Goal: Task Accomplishment & Management: Use online tool/utility

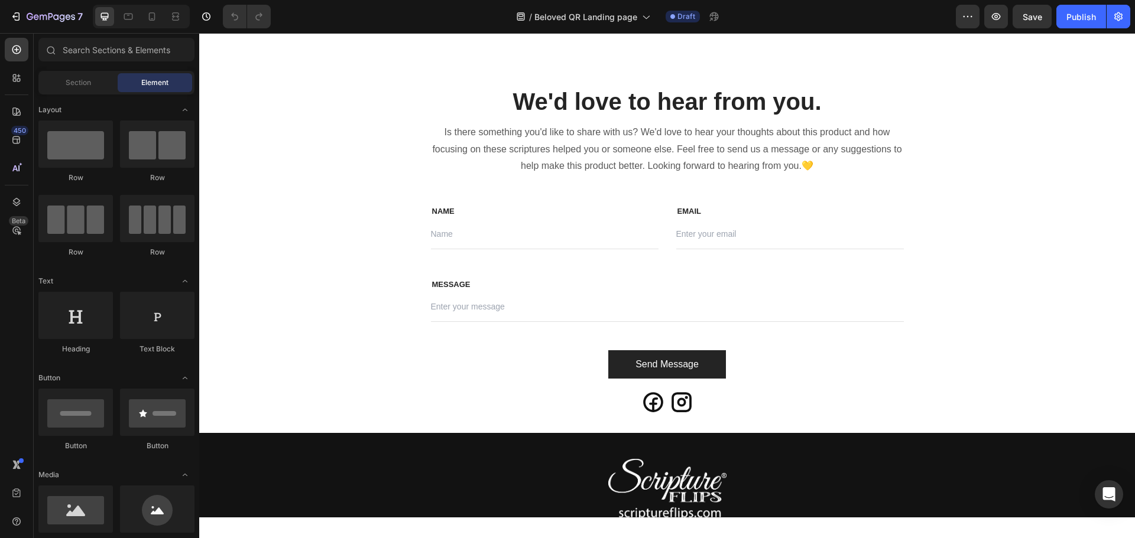
scroll to position [3191, 0]
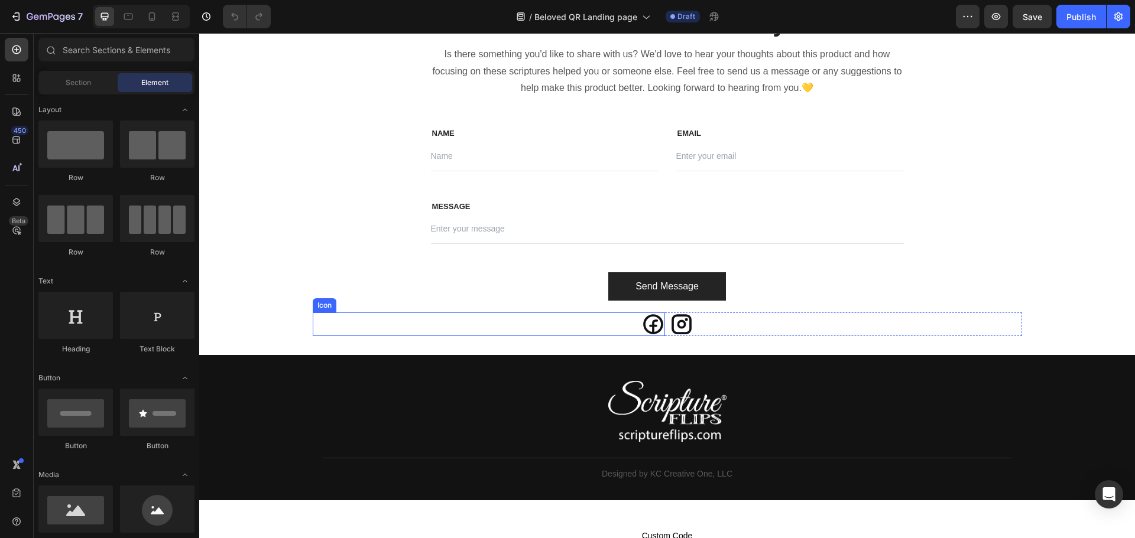
click at [649, 327] on icon at bounding box center [653, 325] width 20 height 20
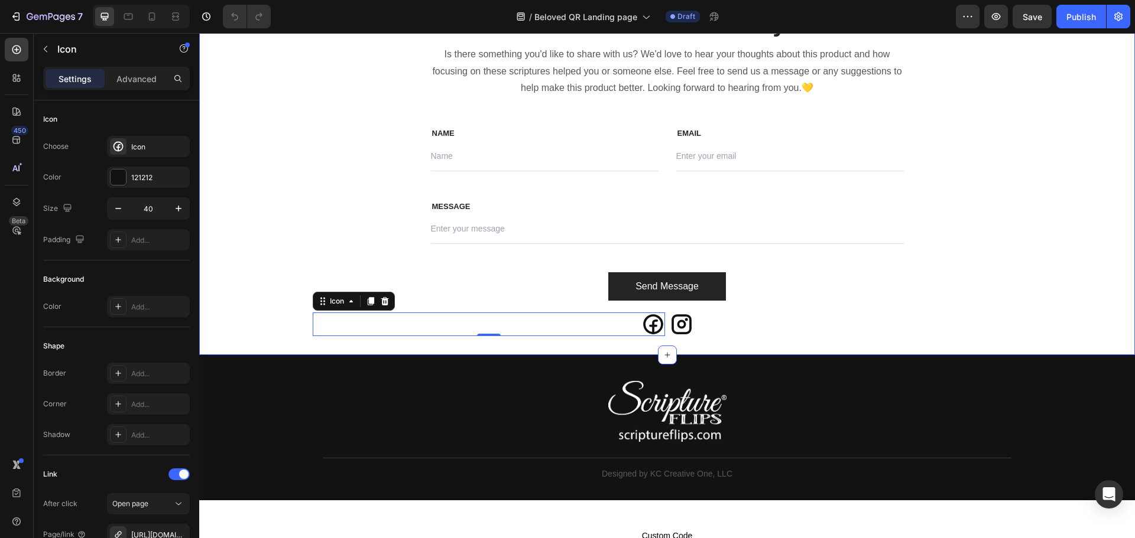
click at [677, 348] on div "We'd love to hear from you. Heading Is there something you'd like to share with…" at bounding box center [666, 172] width 935 height 368
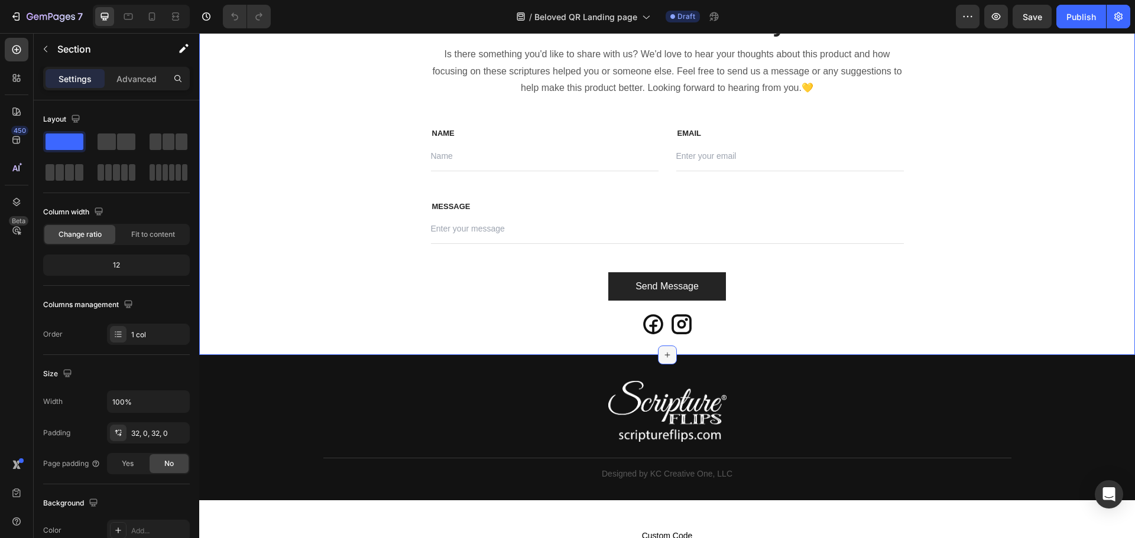
click at [662, 358] on icon at bounding box center [666, 354] width 9 height 9
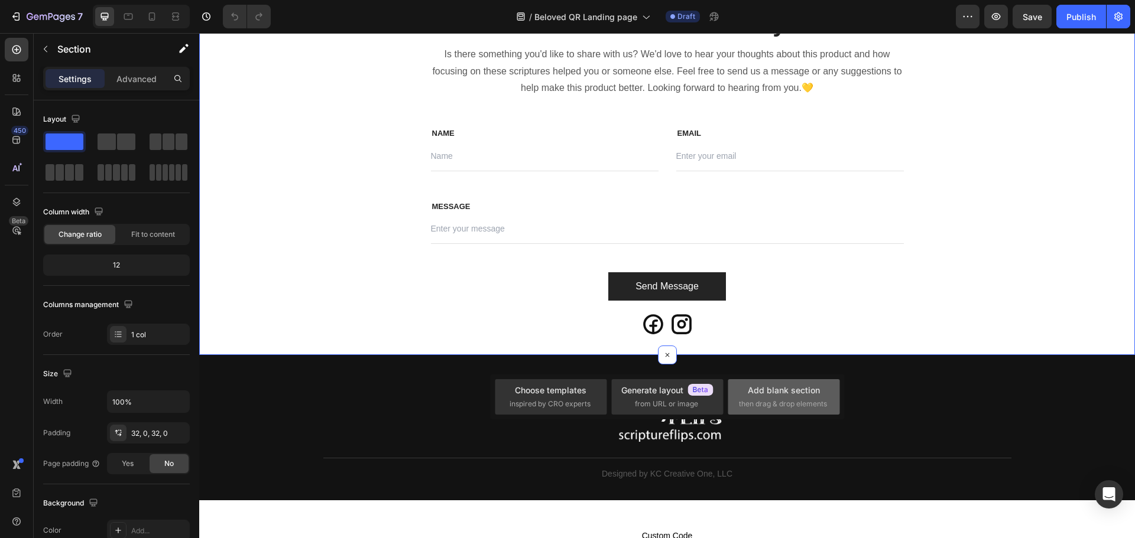
click at [775, 398] on div "Add blank section then drag & drop elements" at bounding box center [784, 396] width 90 height 25
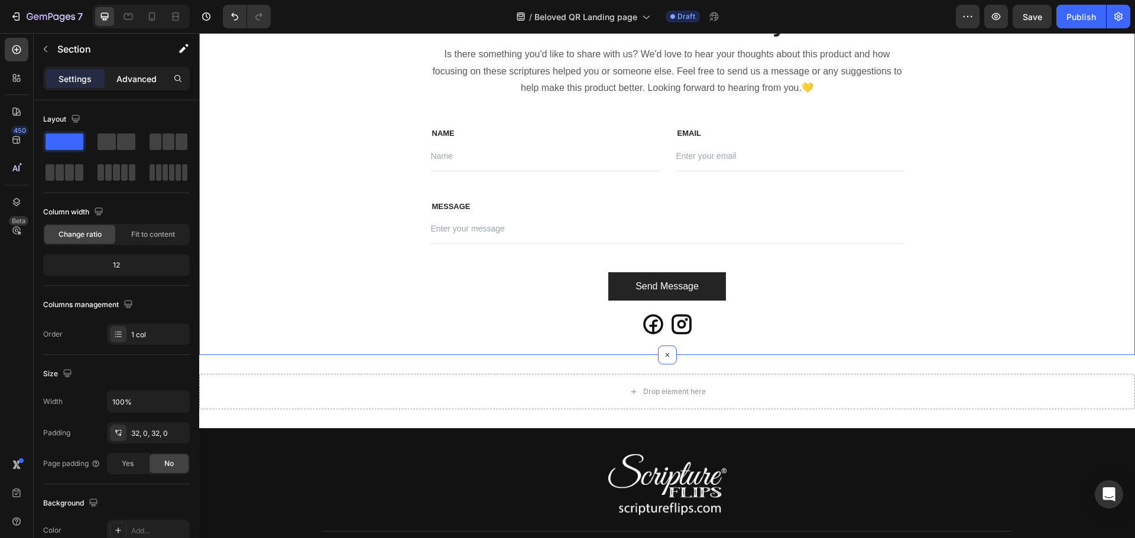
click at [134, 83] on p "Advanced" at bounding box center [136, 79] width 40 height 12
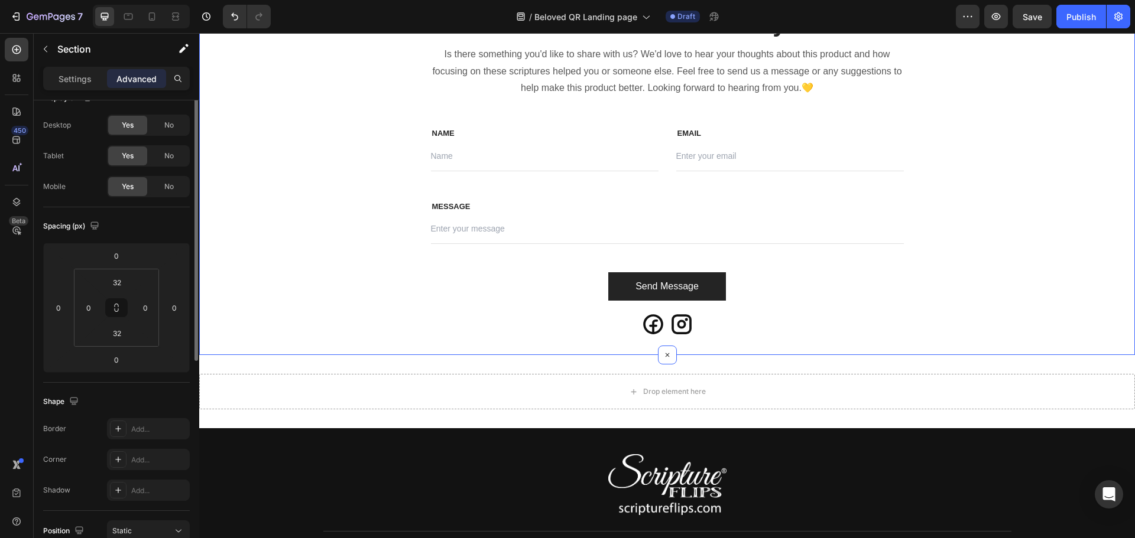
scroll to position [0, 0]
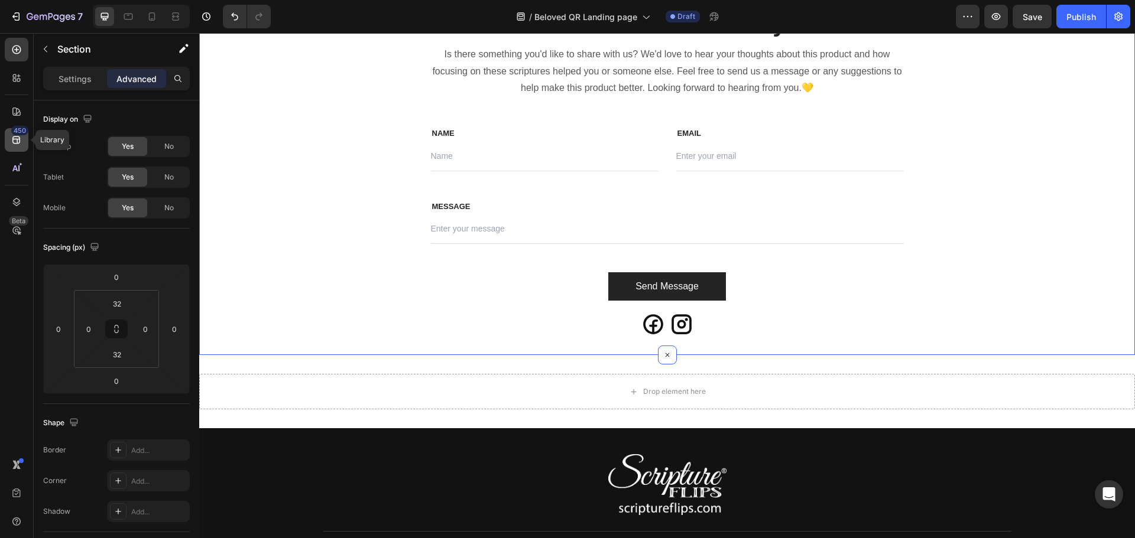
click at [16, 142] on icon at bounding box center [17, 140] width 12 height 12
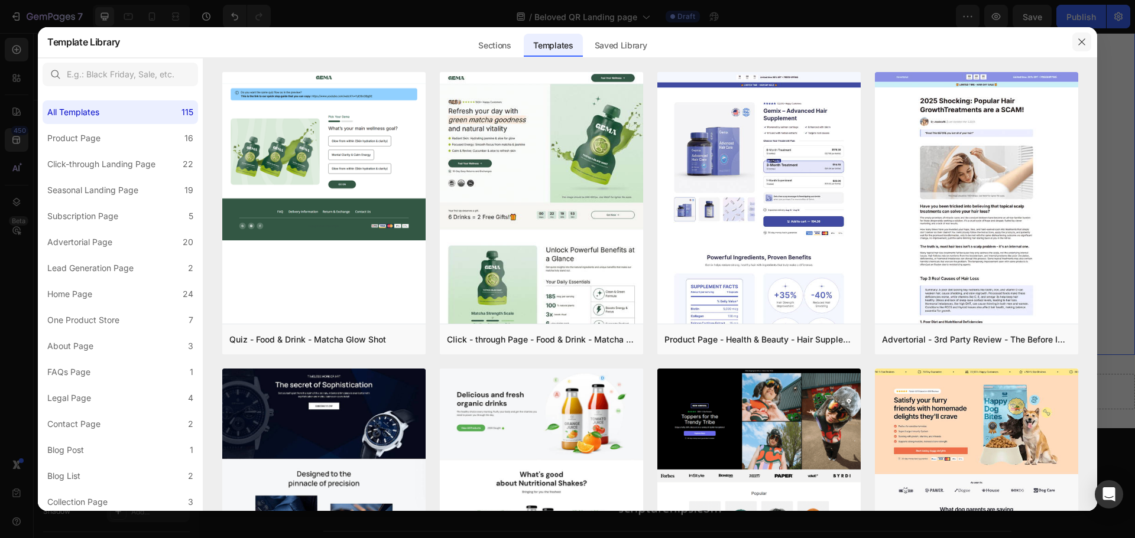
click at [1081, 43] on icon "button" at bounding box center [1081, 41] width 9 height 9
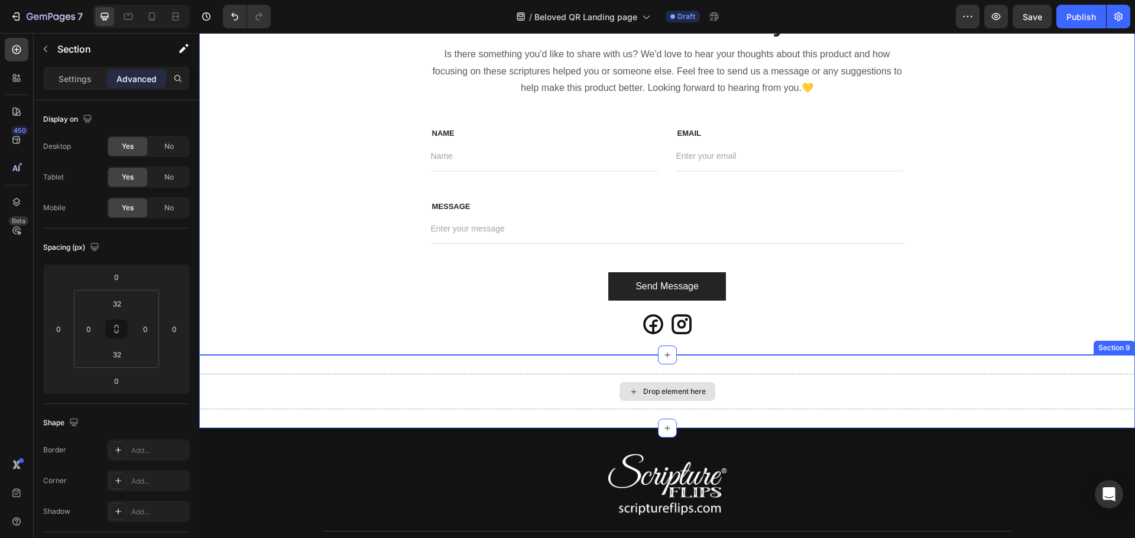
click at [684, 392] on div "Drop element here" at bounding box center [674, 391] width 63 height 9
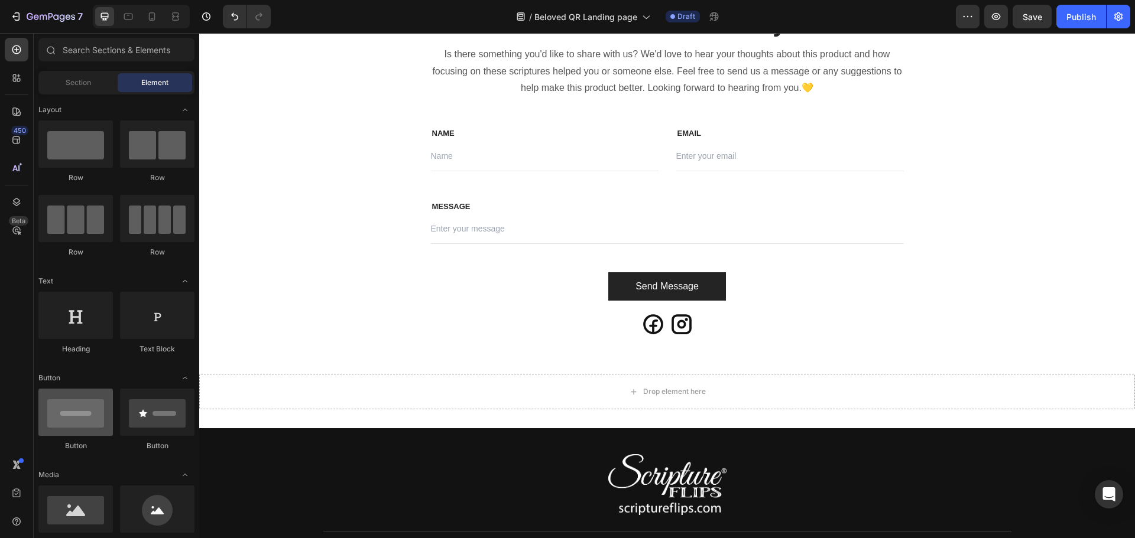
click at [77, 420] on div at bounding box center [75, 412] width 74 height 47
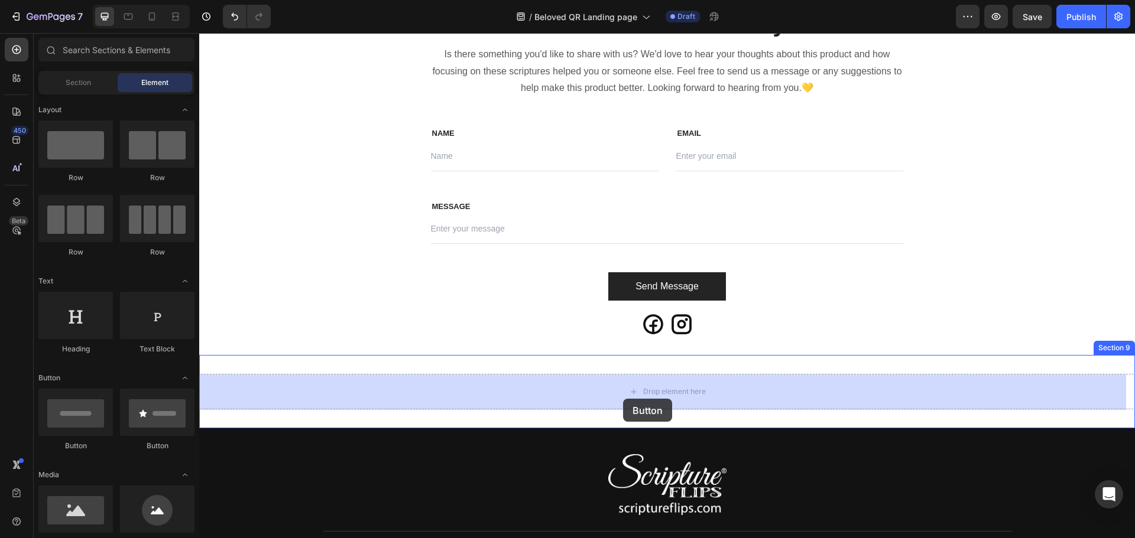
drag, startPoint x: 277, startPoint y: 453, endPoint x: 627, endPoint y: 398, distance: 354.7
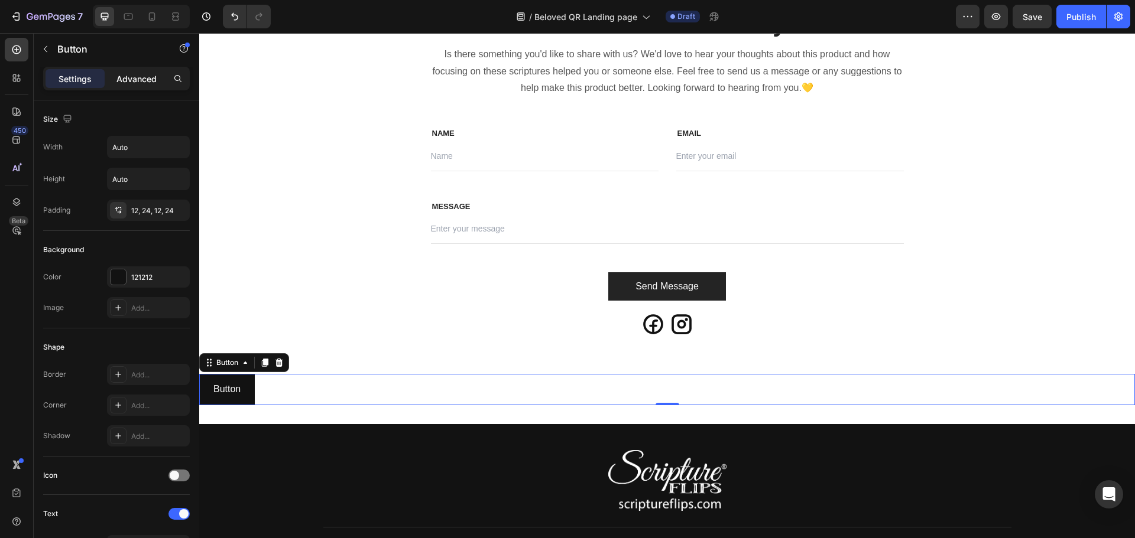
click at [142, 80] on p "Advanced" at bounding box center [136, 79] width 40 height 12
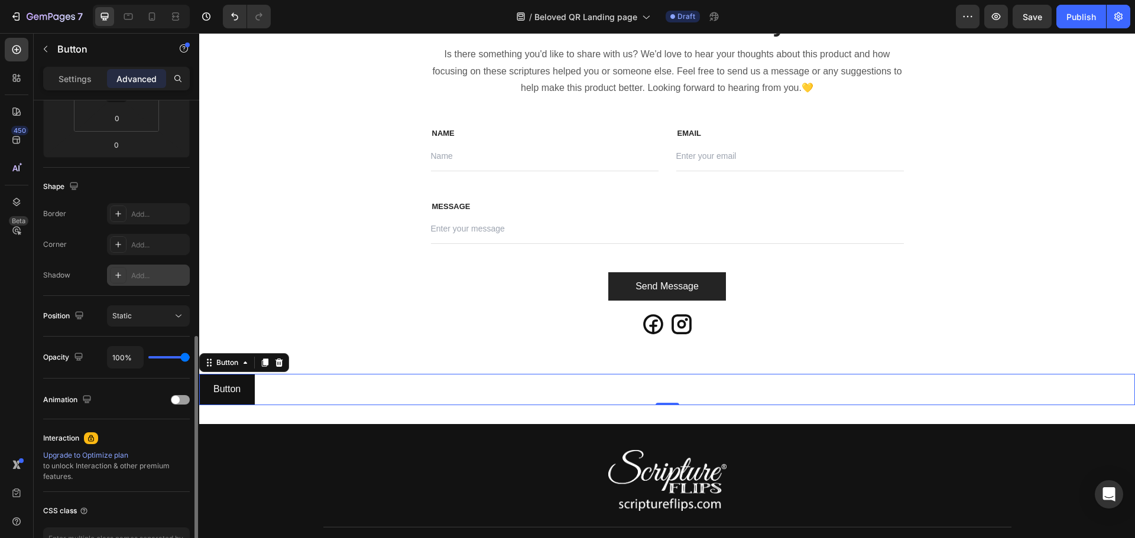
scroll to position [295, 0]
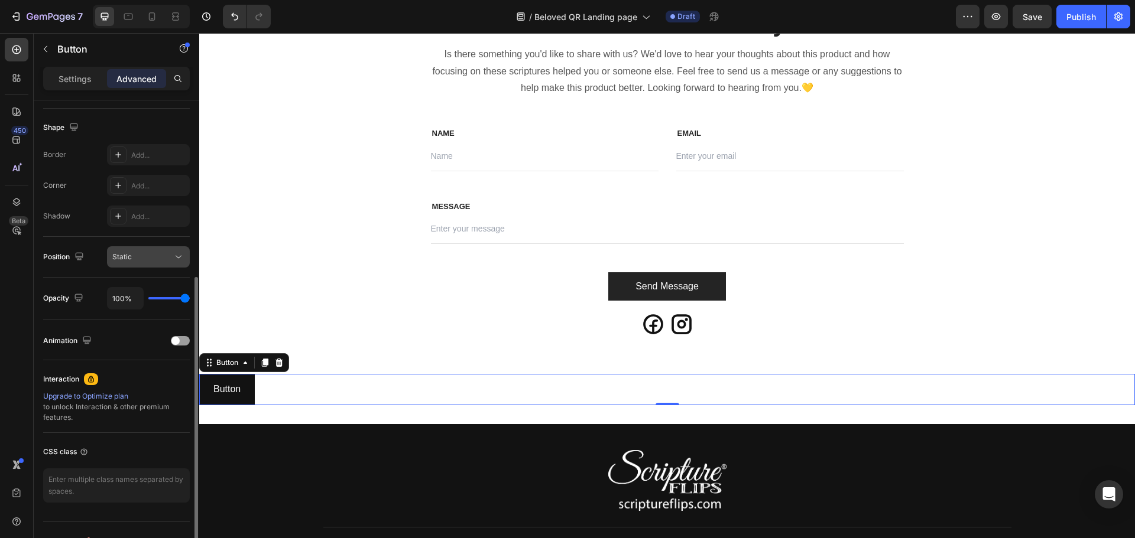
click at [173, 256] on icon at bounding box center [179, 257] width 12 height 12
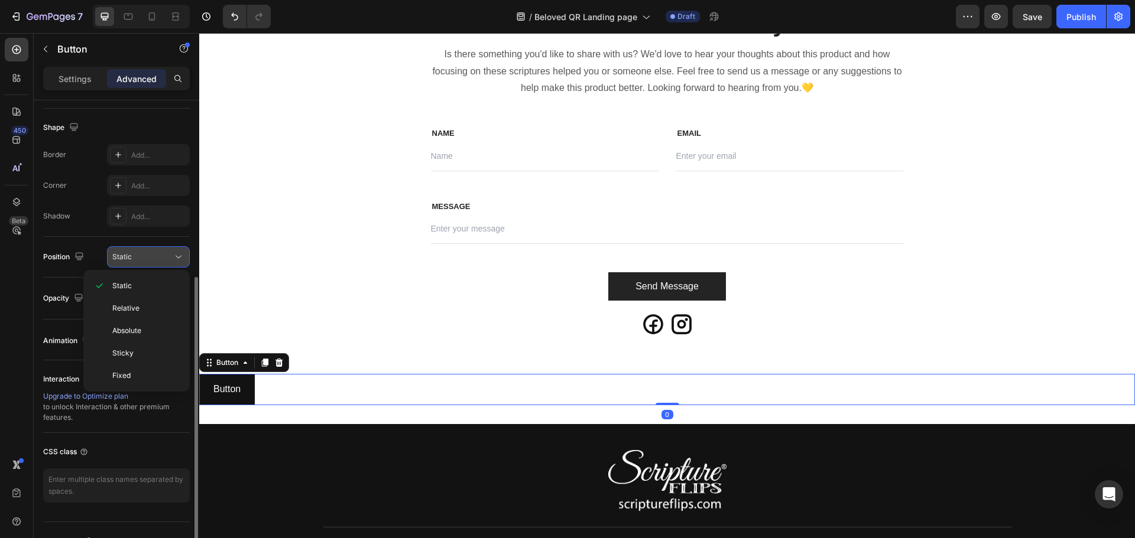
click at [173, 256] on icon at bounding box center [179, 257] width 12 height 12
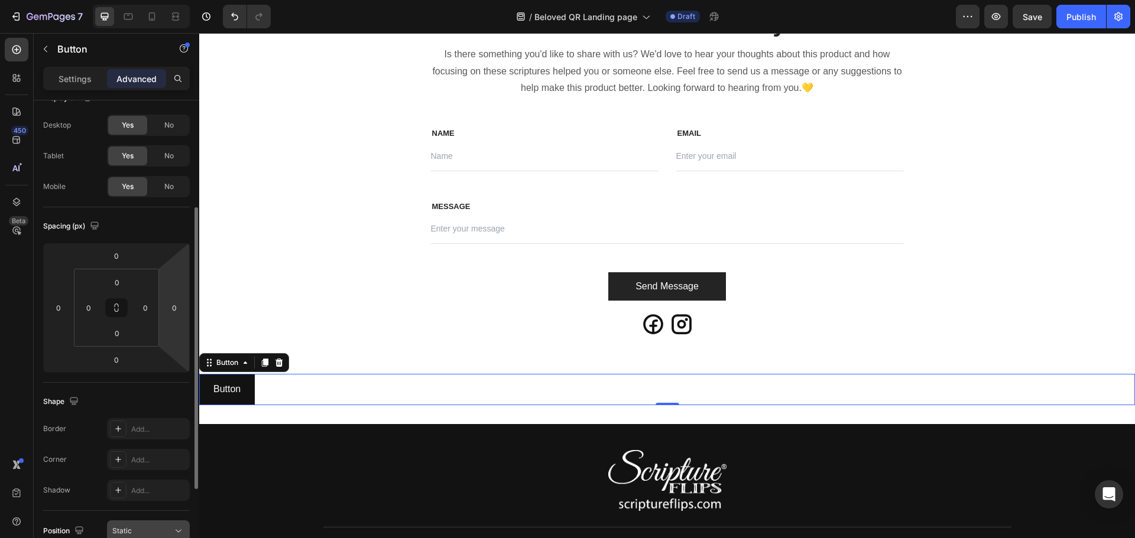
scroll to position [0, 0]
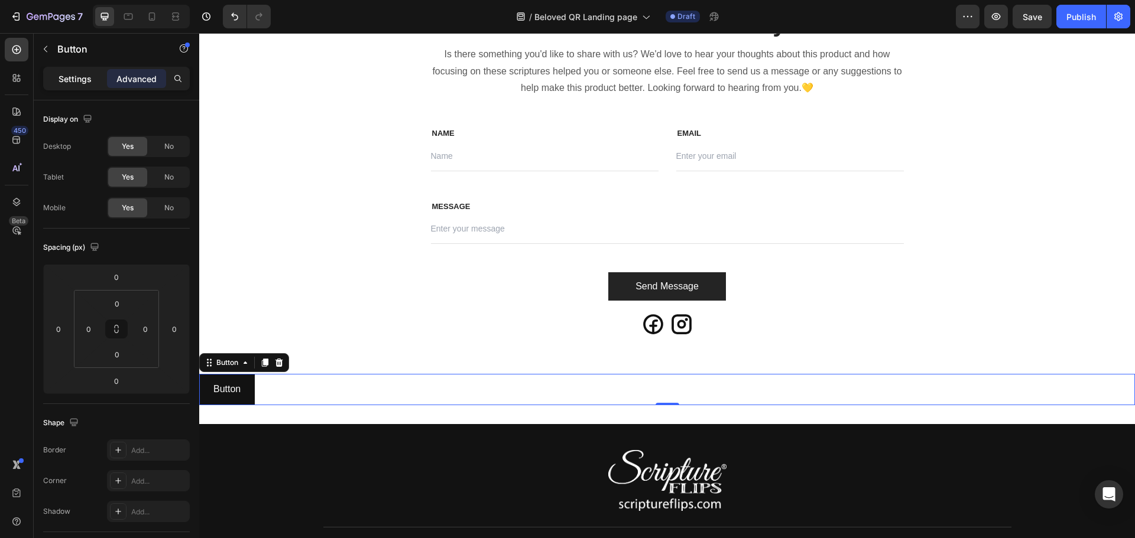
click at [68, 83] on p "Settings" at bounding box center [75, 79] width 33 height 12
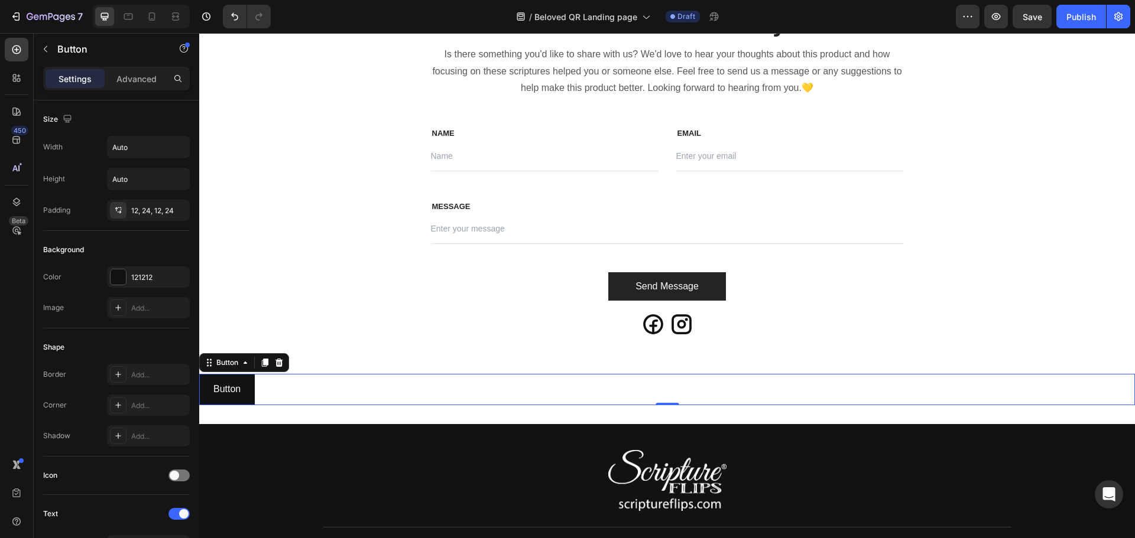
click at [384, 395] on div "Button Button 0" at bounding box center [666, 389] width 935 height 31
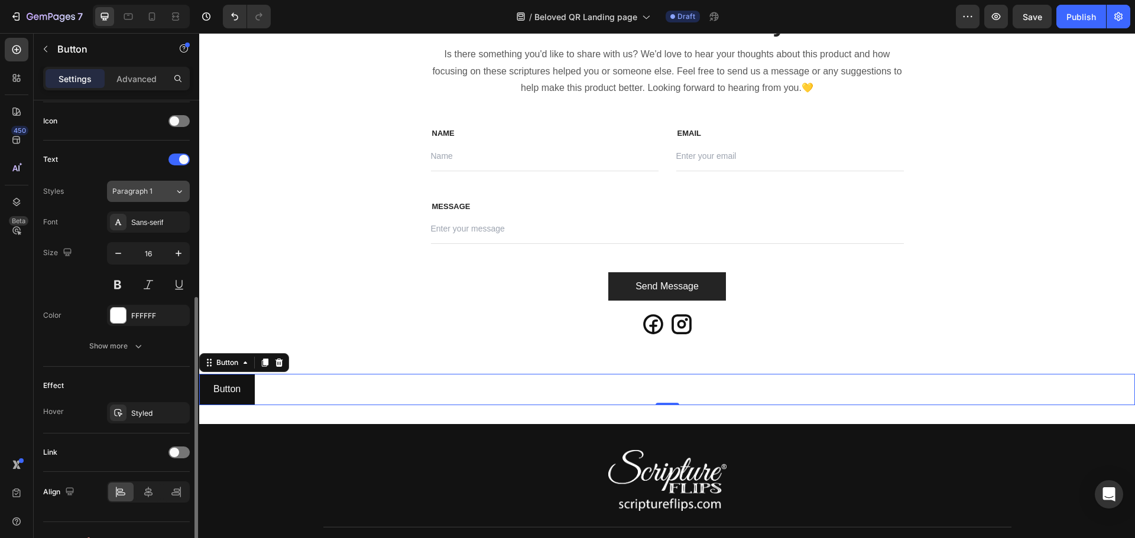
scroll to position [376, 0]
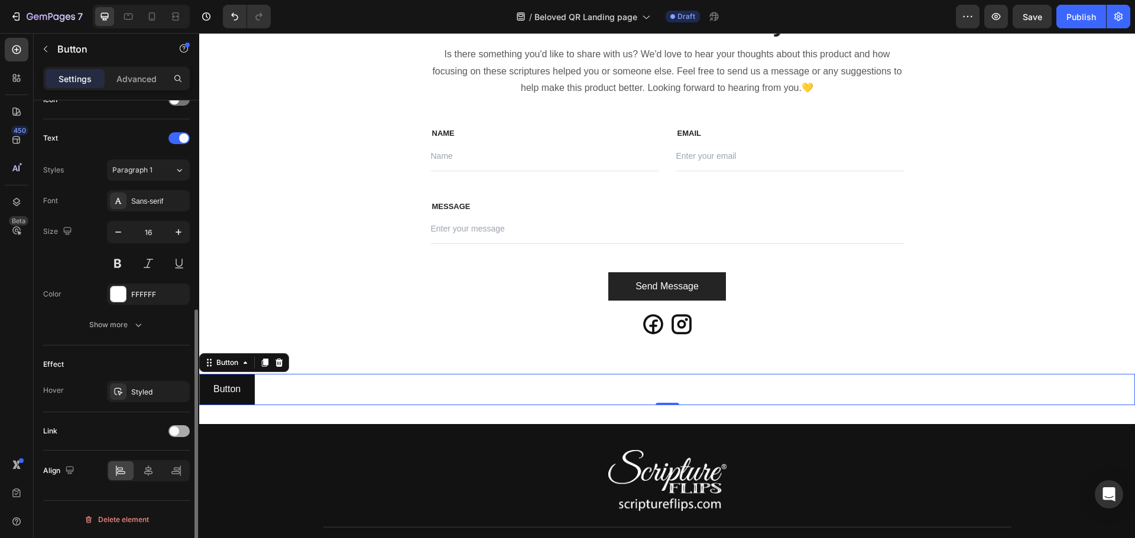
click at [176, 433] on span at bounding box center [174, 431] width 9 height 9
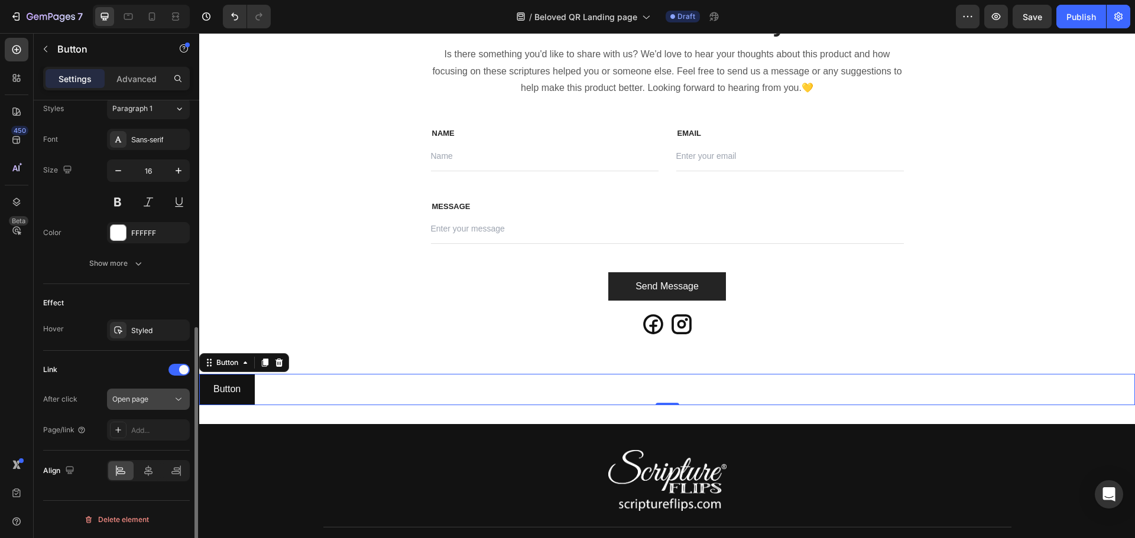
click at [152, 401] on div "Open page" at bounding box center [142, 399] width 60 height 11
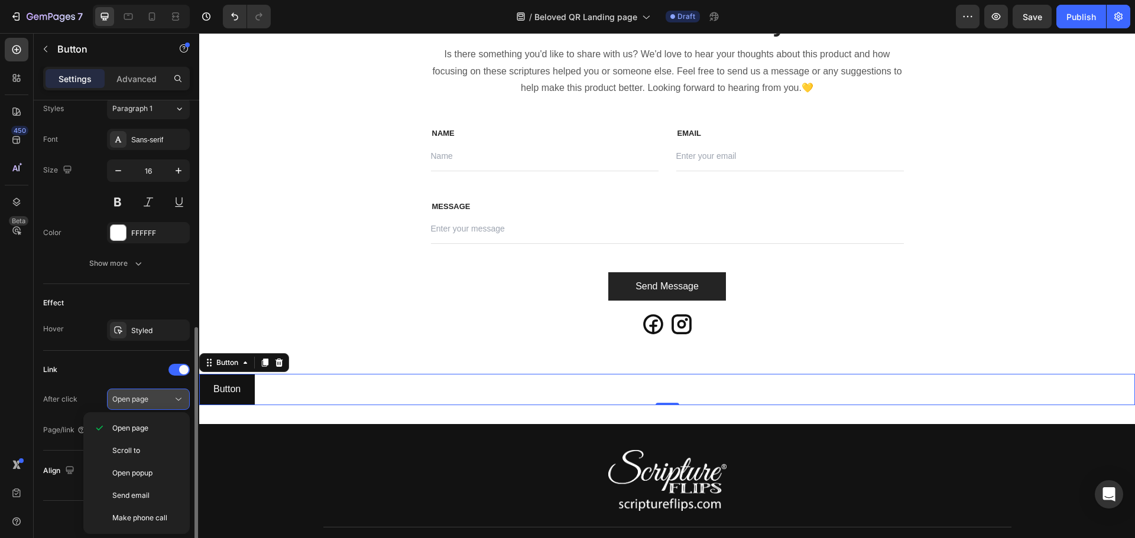
click at [152, 401] on div "Open page" at bounding box center [142, 399] width 60 height 11
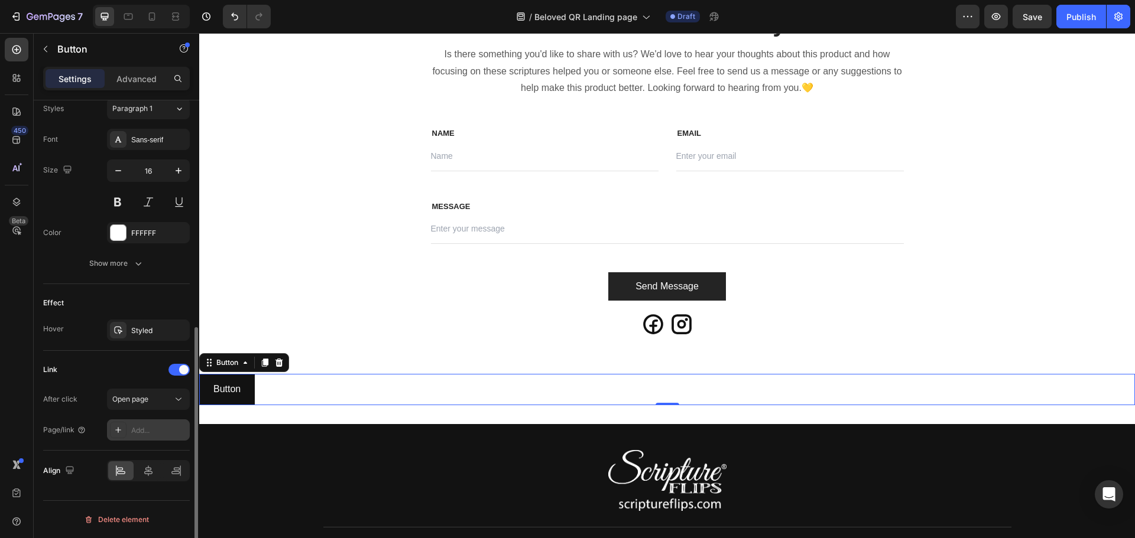
click at [142, 432] on div "Add..." at bounding box center [159, 430] width 56 height 11
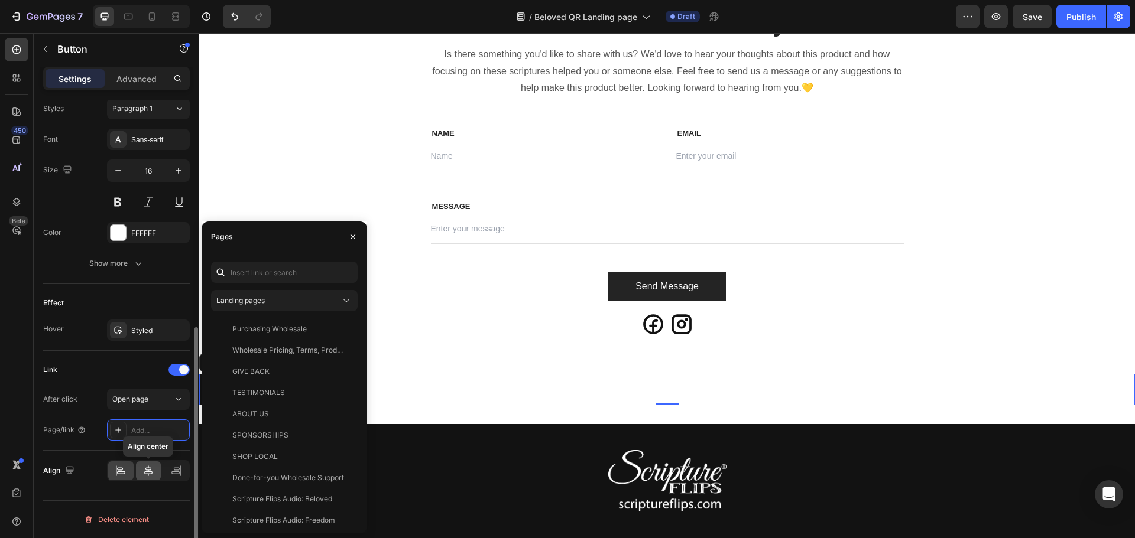
click at [150, 469] on icon at bounding box center [148, 471] width 12 height 12
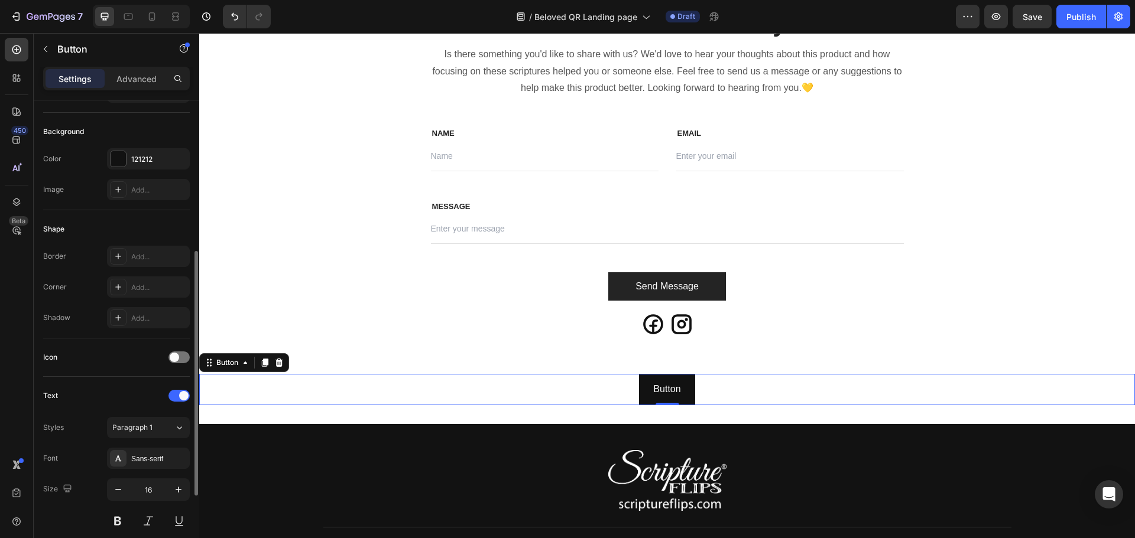
scroll to position [177, 0]
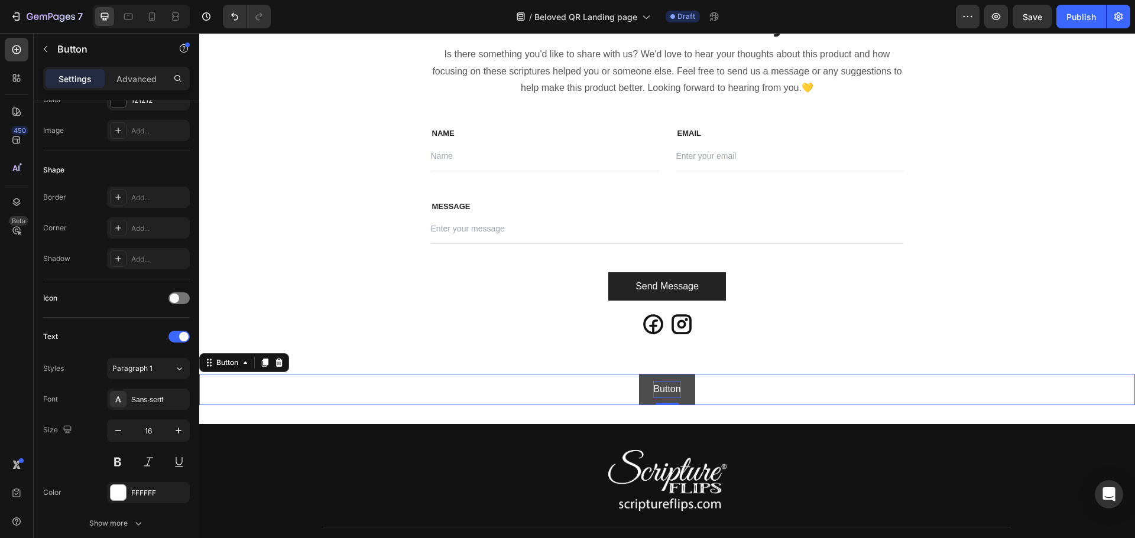
click at [666, 387] on p "Button" at bounding box center [666, 389] width 27 height 17
click at [644, 374] on button "Join" at bounding box center [667, 389] width 46 height 31
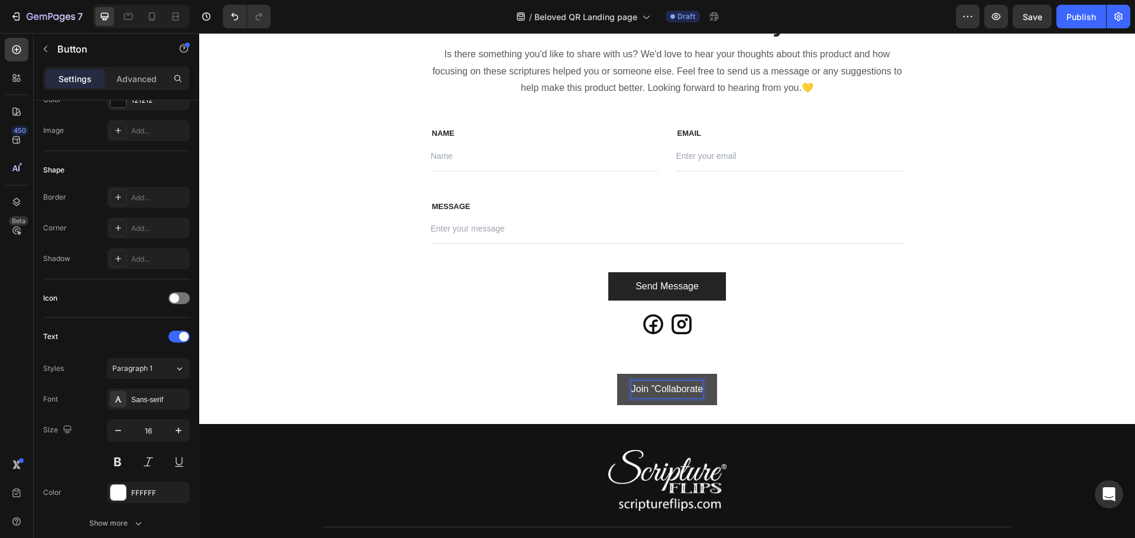
click at [617, 374] on button "Join "Collaborate" at bounding box center [667, 389] width 100 height 31
click at [612, 374] on button "Join "Collaborate to" at bounding box center [667, 389] width 111 height 31
click at [594, 374] on button "Join "Collaborate to Create"" at bounding box center [666, 389] width 145 height 31
click at [573, 374] on button "Join "Collaborate to Create" Facebook" at bounding box center [667, 389] width 189 height 31
click at [558, 374] on button "Join "Collaborate to Create" Facebook Group" at bounding box center [667, 389] width 218 height 31
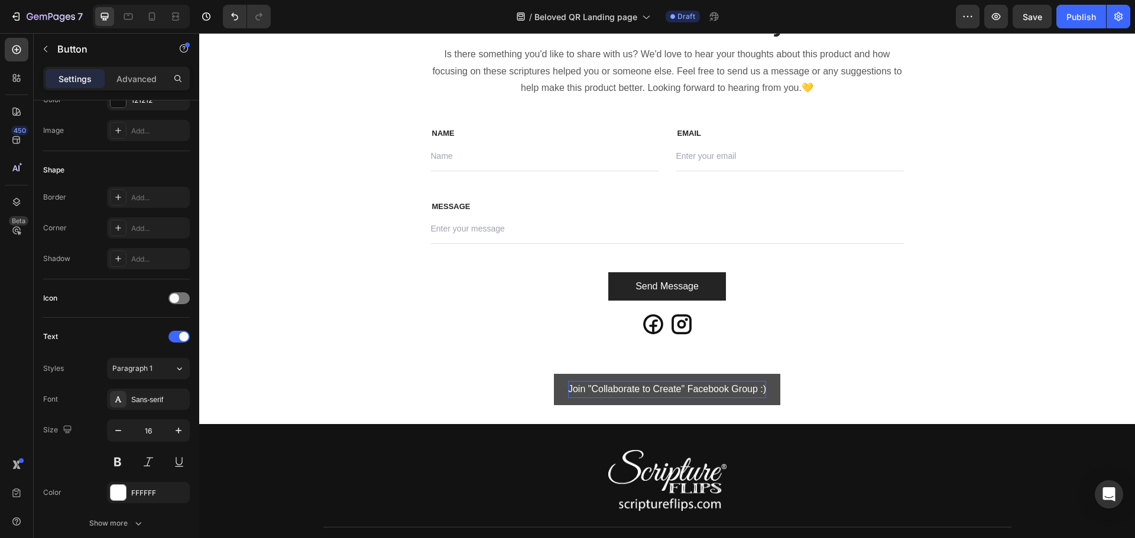
click at [505, 395] on div "Join "Collaborate to Create" Facebook Group :) Button 0" at bounding box center [666, 389] width 935 height 31
click at [554, 395] on button "Join "Collaborate to Create" Facebook Group :)" at bounding box center [667, 389] width 226 height 31
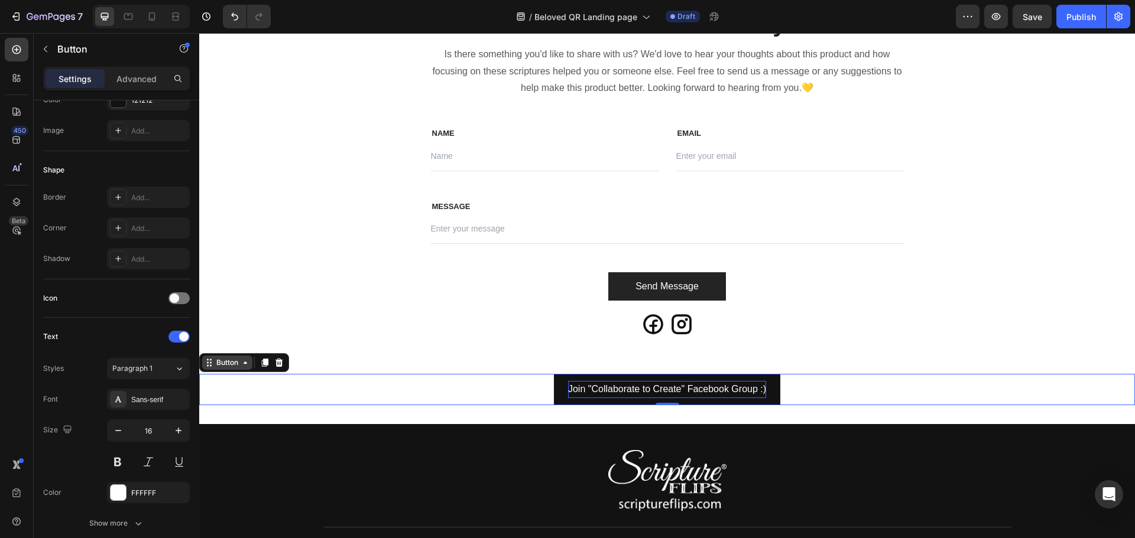
click at [245, 365] on icon at bounding box center [245, 362] width 9 height 9
click at [140, 230] on div "Add..." at bounding box center [159, 228] width 56 height 11
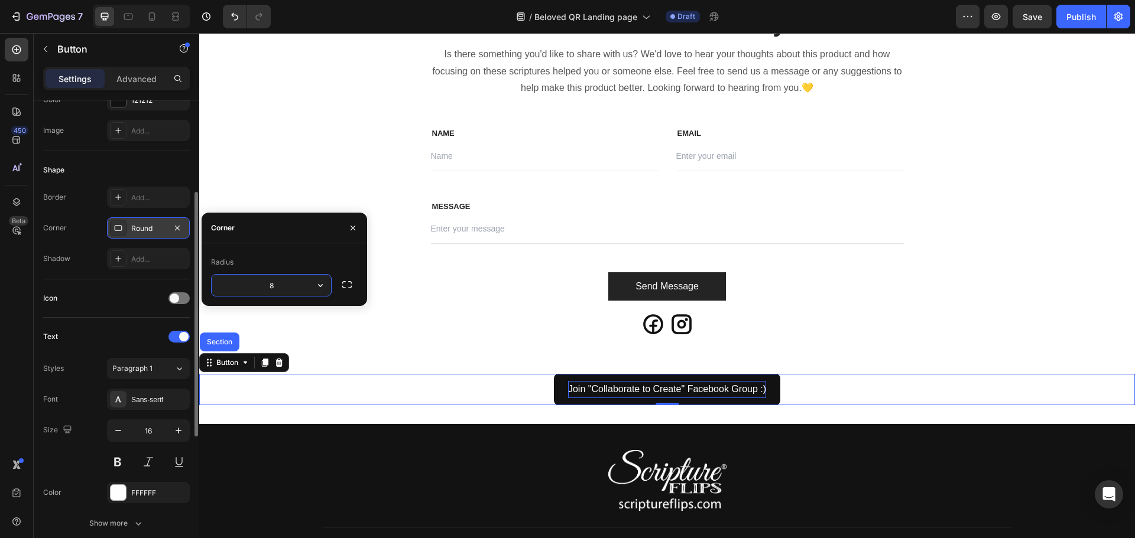
click at [140, 230] on div "Round" at bounding box center [148, 228] width 34 height 11
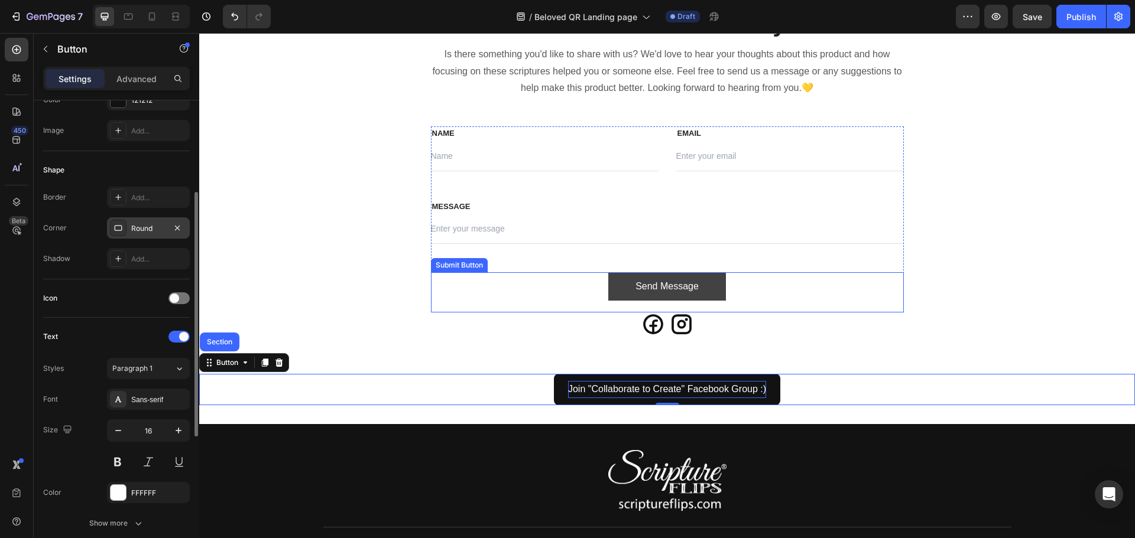
click at [618, 282] on button "Send Message" at bounding box center [667, 286] width 118 height 28
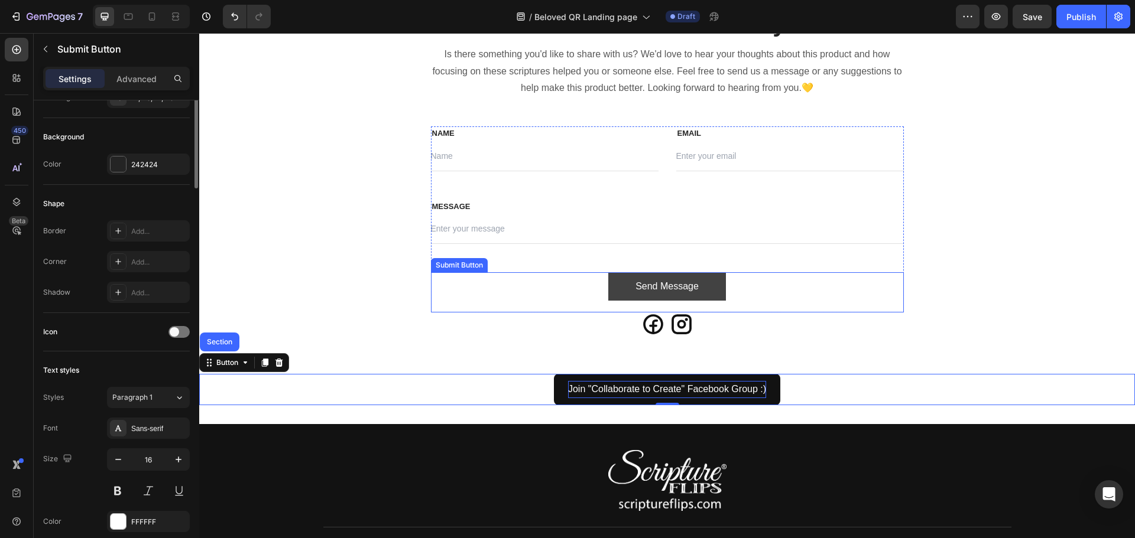
scroll to position [0, 0]
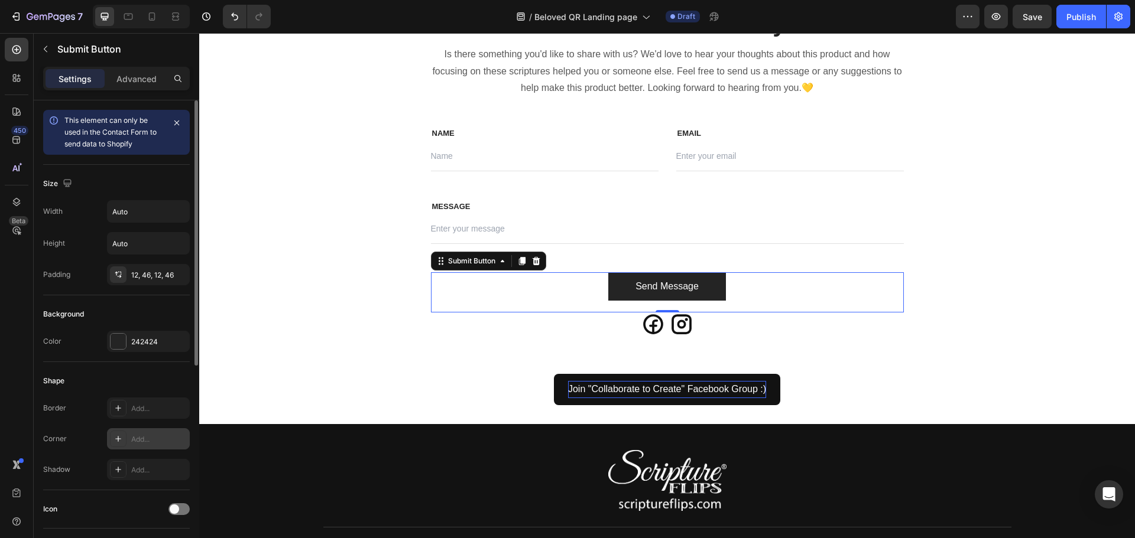
click at [150, 440] on div "Add..." at bounding box center [159, 439] width 56 height 11
click at [150, 440] on div "Round" at bounding box center [148, 439] width 34 height 11
click at [520, 391] on div "Join "Collaborate to Create" Facebook Group :) Button" at bounding box center [666, 389] width 935 height 31
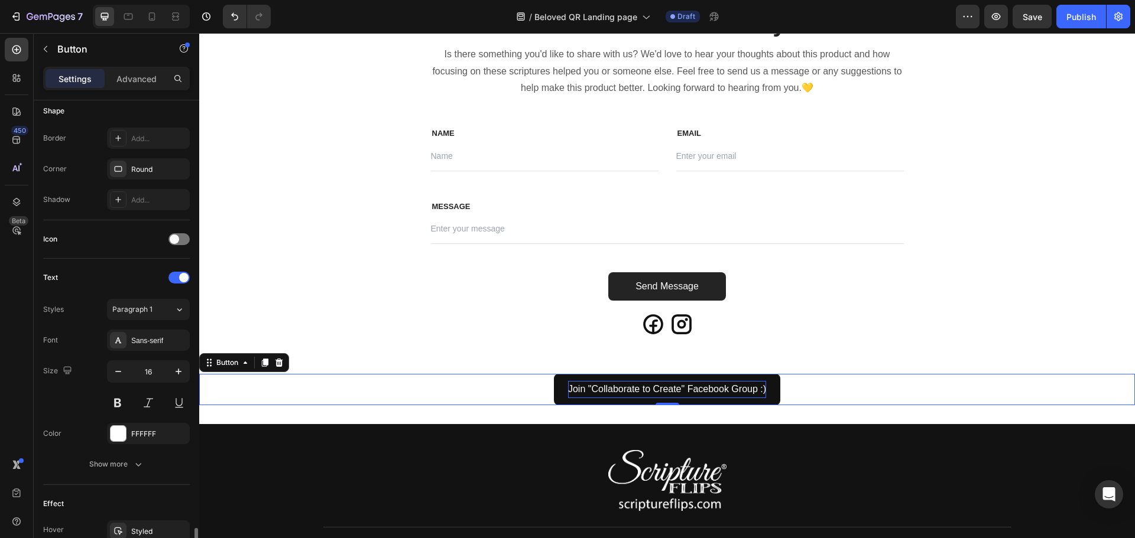
scroll to position [437, 0]
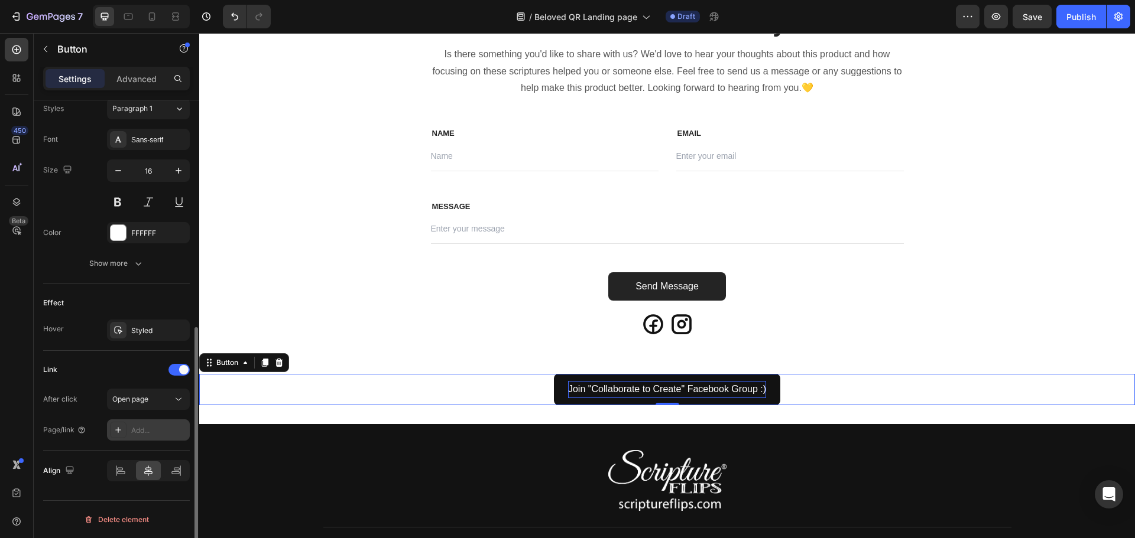
click at [116, 429] on icon at bounding box center [117, 429] width 9 height 9
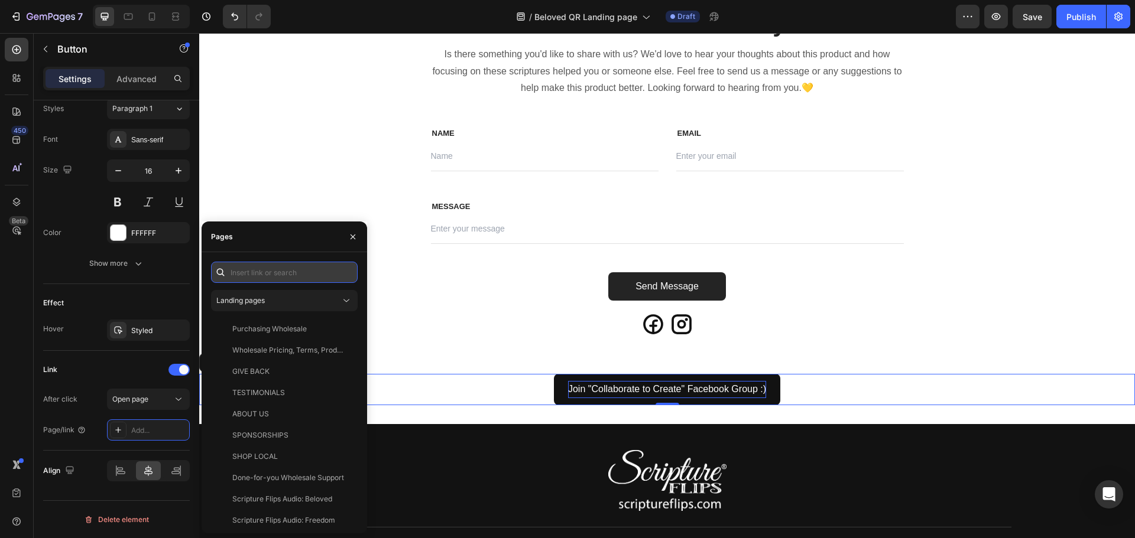
click at [264, 277] on input "text" at bounding box center [284, 272] width 147 height 21
paste input "[URL][DOMAIN_NAME]"
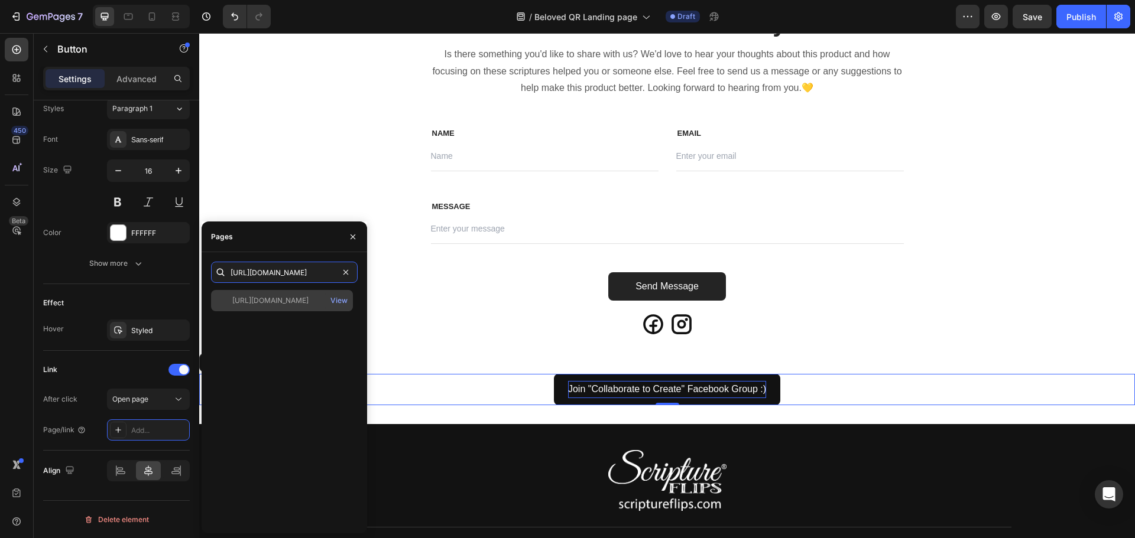
type input "[URL][DOMAIN_NAME]"
click at [269, 294] on div "[URL][DOMAIN_NAME] View" at bounding box center [282, 300] width 142 height 21
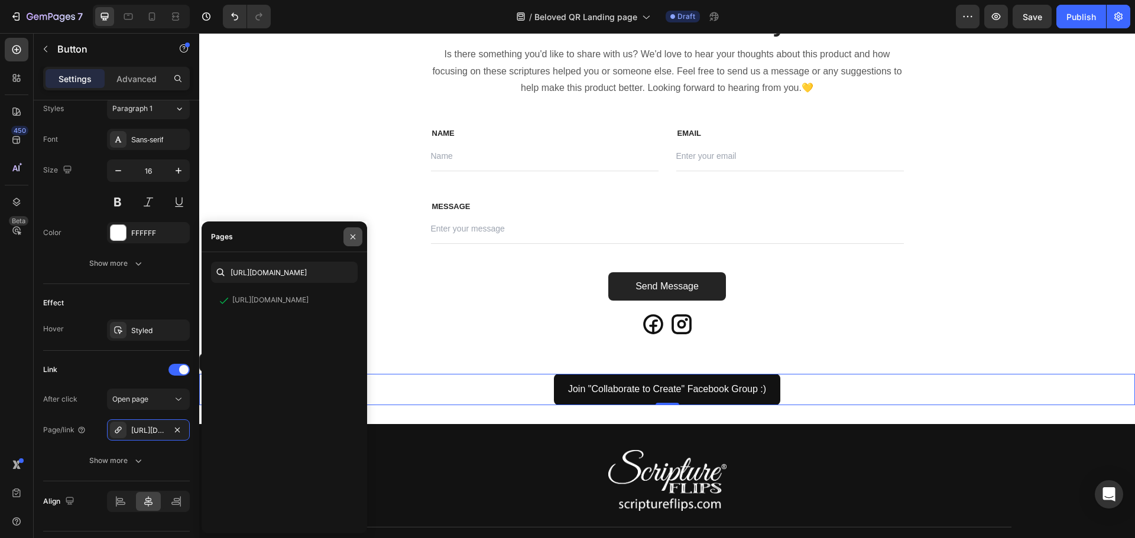
click at [355, 236] on icon "button" at bounding box center [352, 236] width 9 height 9
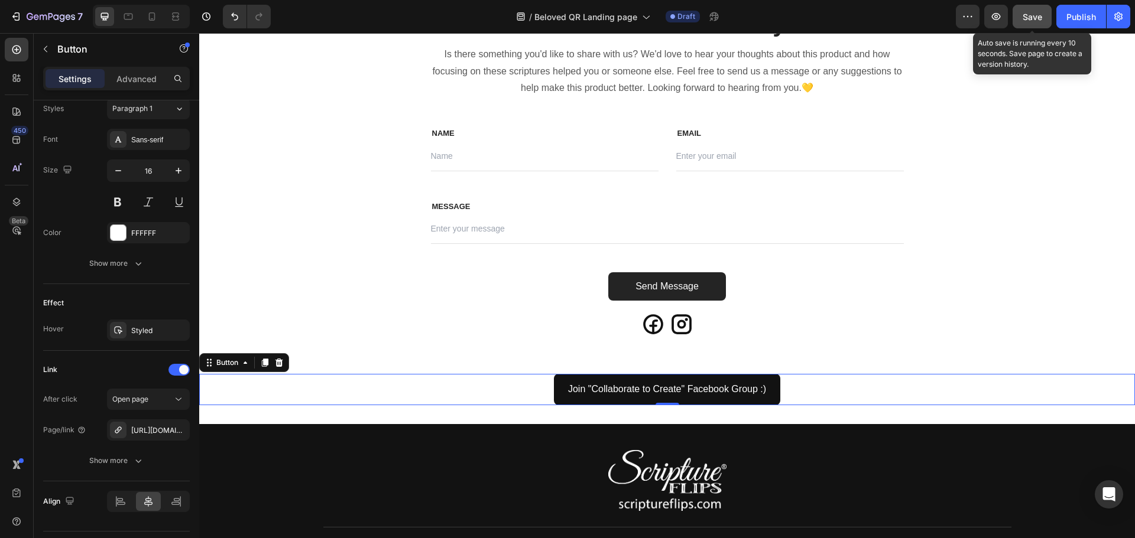
click at [1035, 17] on span "Save" at bounding box center [1032, 17] width 20 height 10
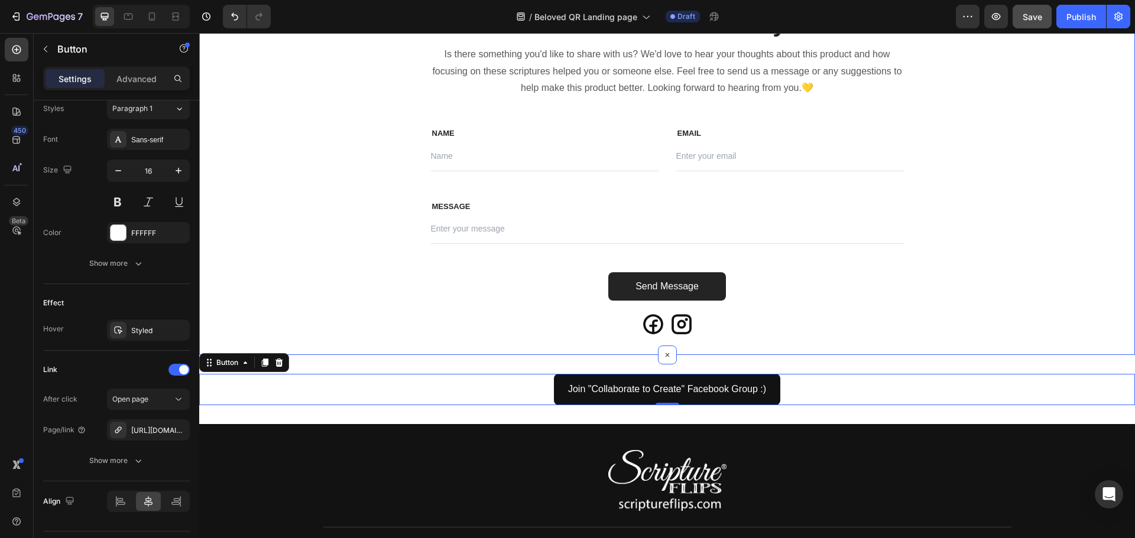
click at [275, 257] on div "We'd love to hear from you. Heading Is there something you'd like to share with…" at bounding box center [666, 172] width 935 height 330
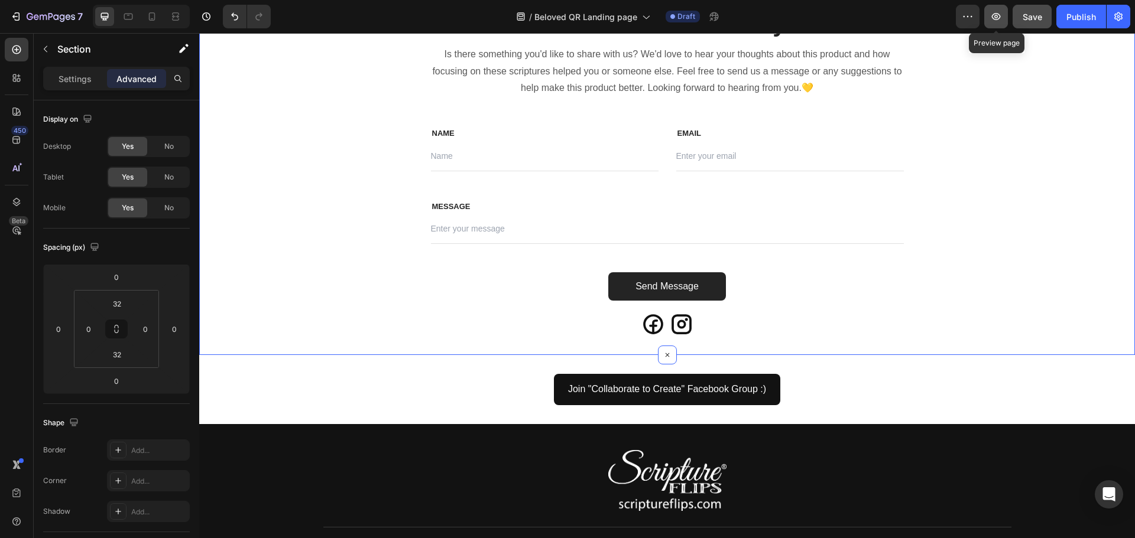
click at [996, 13] on icon "button" at bounding box center [996, 17] width 12 height 12
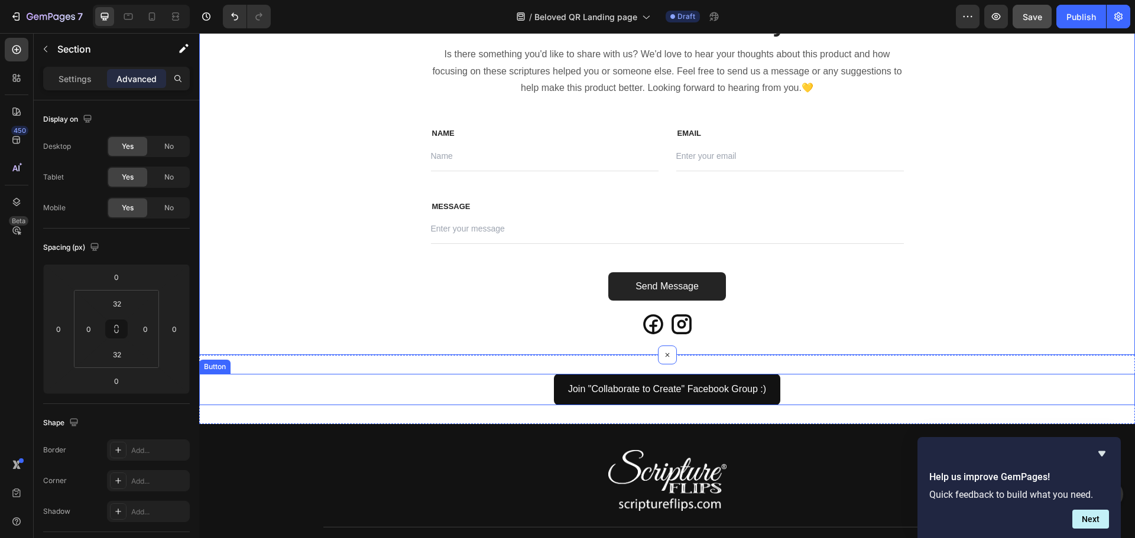
click at [518, 385] on div "Join "Collaborate to Create" Facebook Group :) Button" at bounding box center [666, 389] width 935 height 31
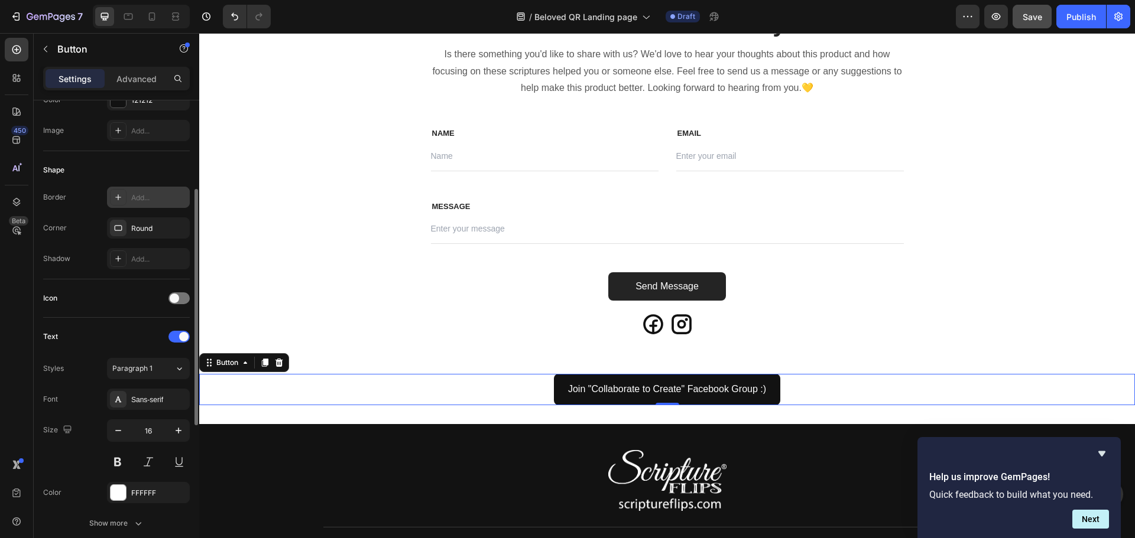
scroll to position [468, 0]
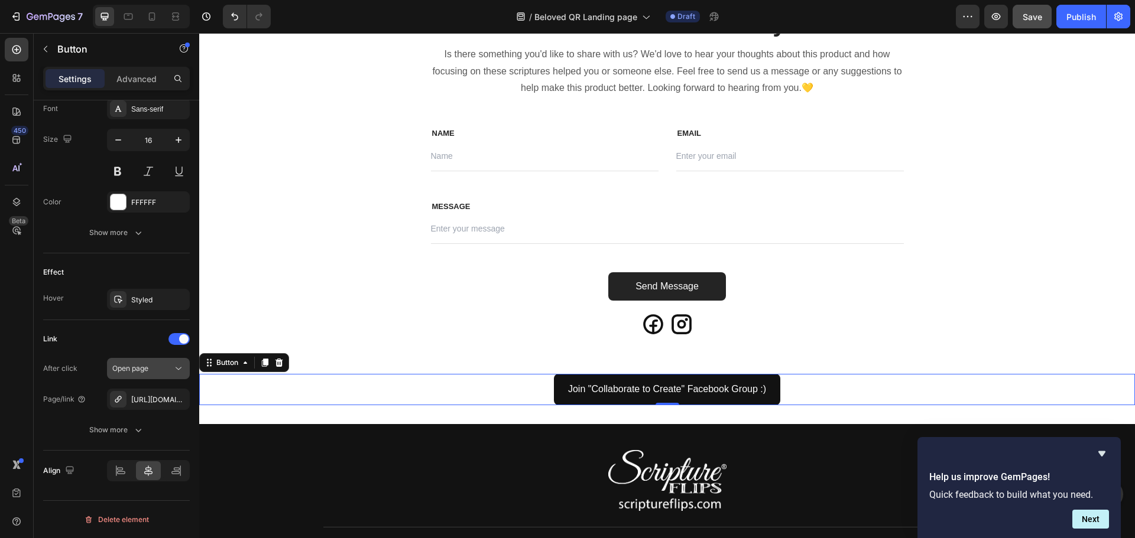
click at [177, 371] on icon at bounding box center [179, 369] width 12 height 12
click at [111, 348] on div "Link" at bounding box center [116, 339] width 147 height 19
click at [128, 430] on div "Show more" at bounding box center [116, 430] width 55 height 12
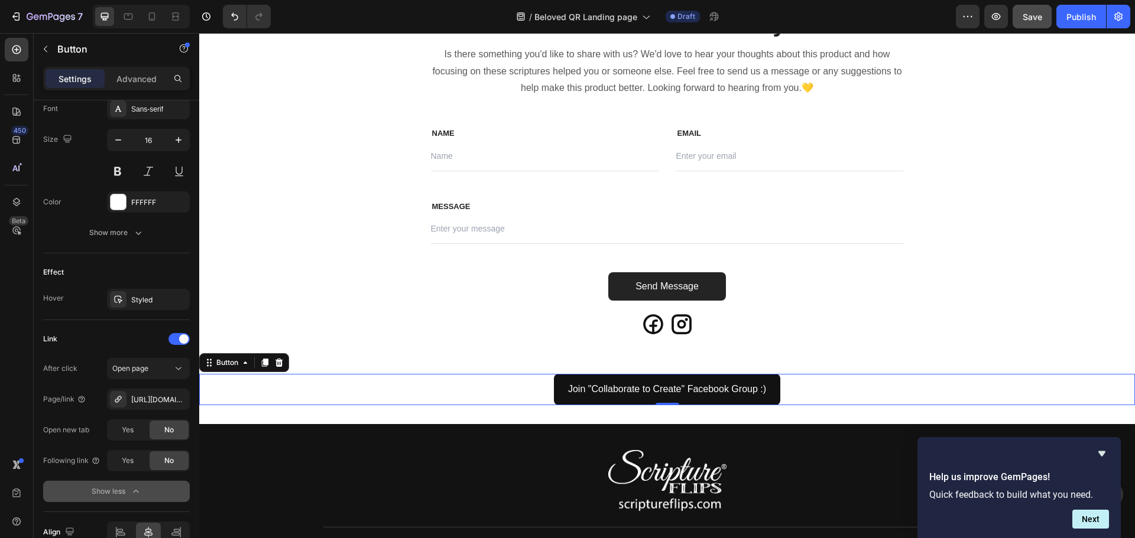
scroll to position [529, 0]
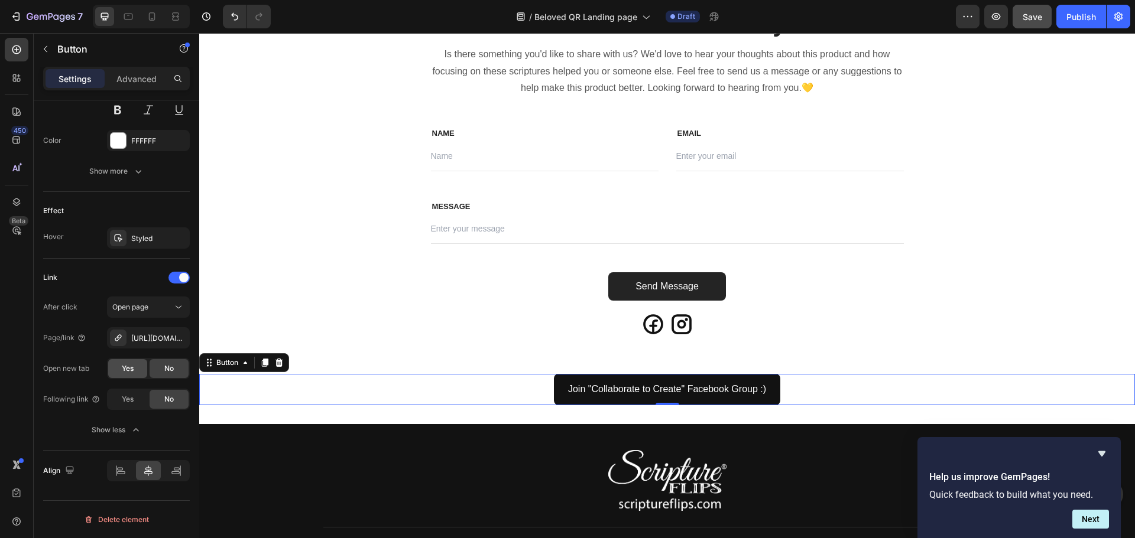
click at [126, 365] on span "Yes" at bounding box center [128, 368] width 12 height 11
click at [128, 402] on span "Yes" at bounding box center [128, 399] width 12 height 11
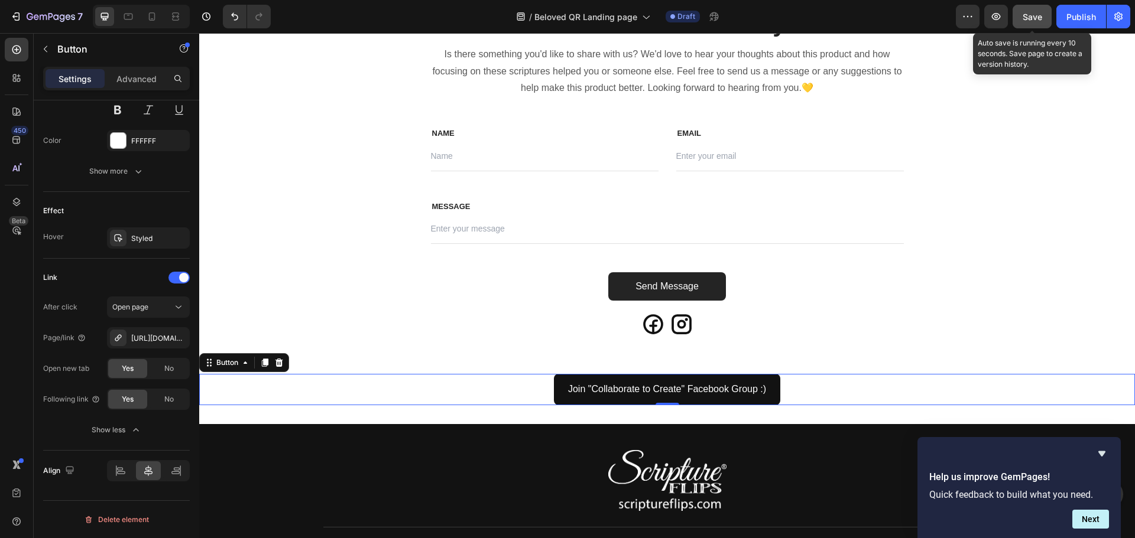
click at [1031, 18] on span "Save" at bounding box center [1032, 17] width 20 height 10
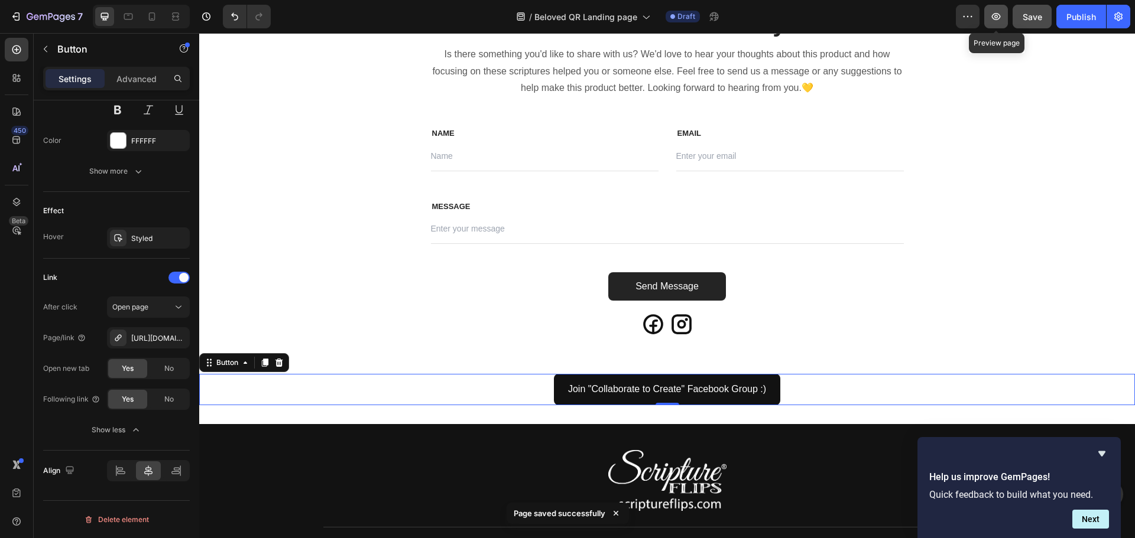
click at [997, 17] on icon "button" at bounding box center [996, 17] width 12 height 12
click at [662, 355] on icon at bounding box center [666, 354] width 9 height 9
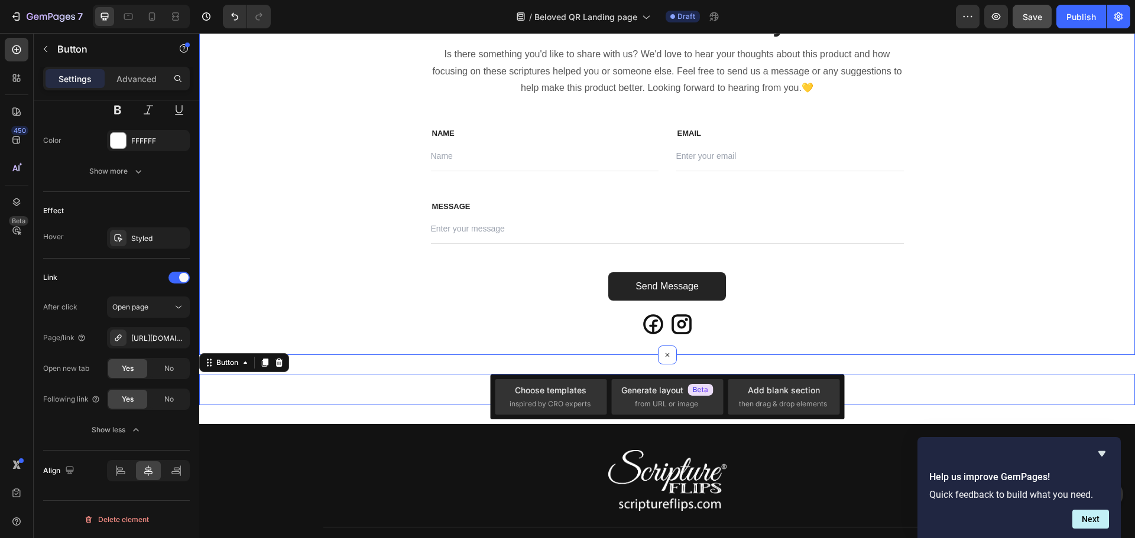
scroll to position [0, 0]
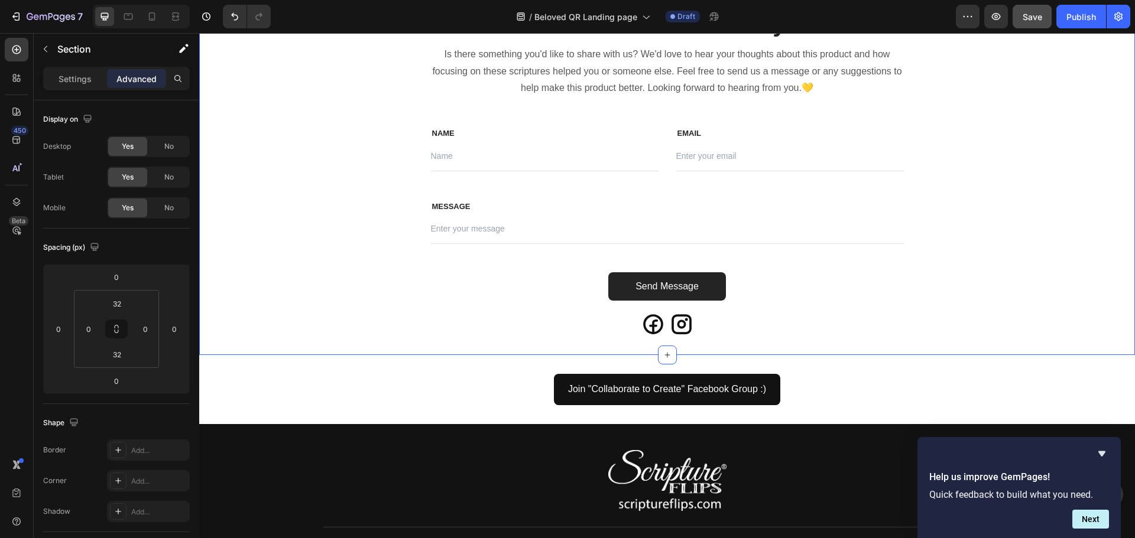
click at [753, 336] on div "Icon" at bounding box center [846, 325] width 352 height 24
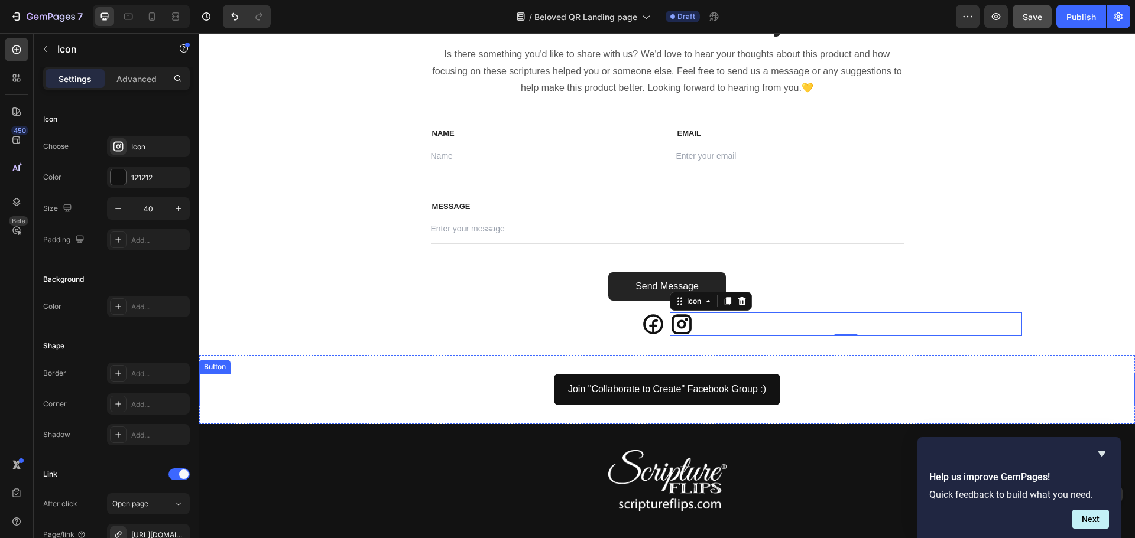
click at [519, 382] on div "Join "Collaborate to Create" Facebook Group :) Button" at bounding box center [666, 389] width 935 height 31
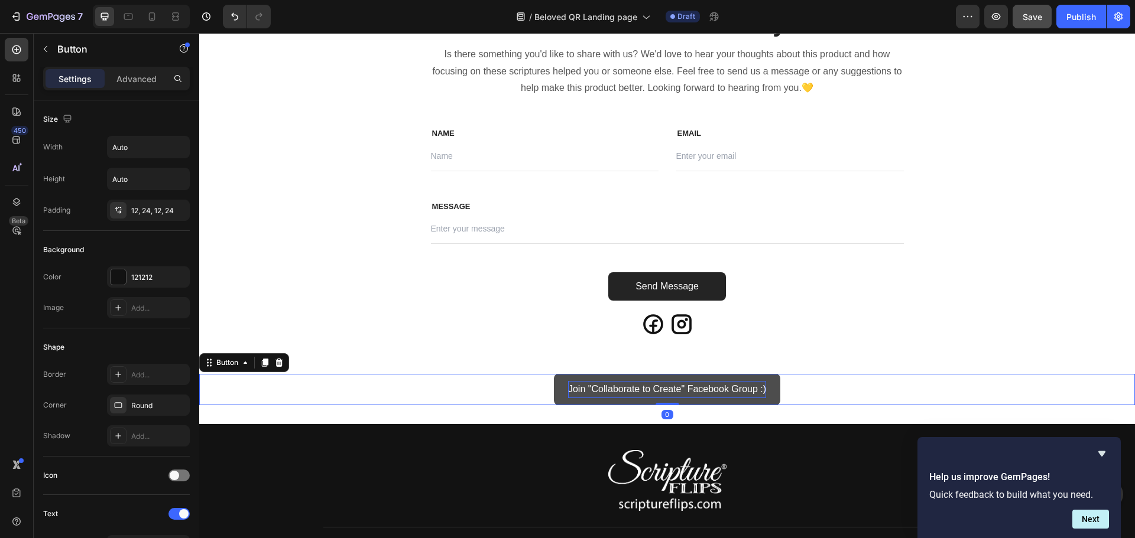
drag, startPoint x: 660, startPoint y: 405, endPoint x: 660, endPoint y: 398, distance: 7.1
click at [660, 398] on div "Join "Collaborate to Create" Facebook Group :) Button 0" at bounding box center [666, 389] width 935 height 31
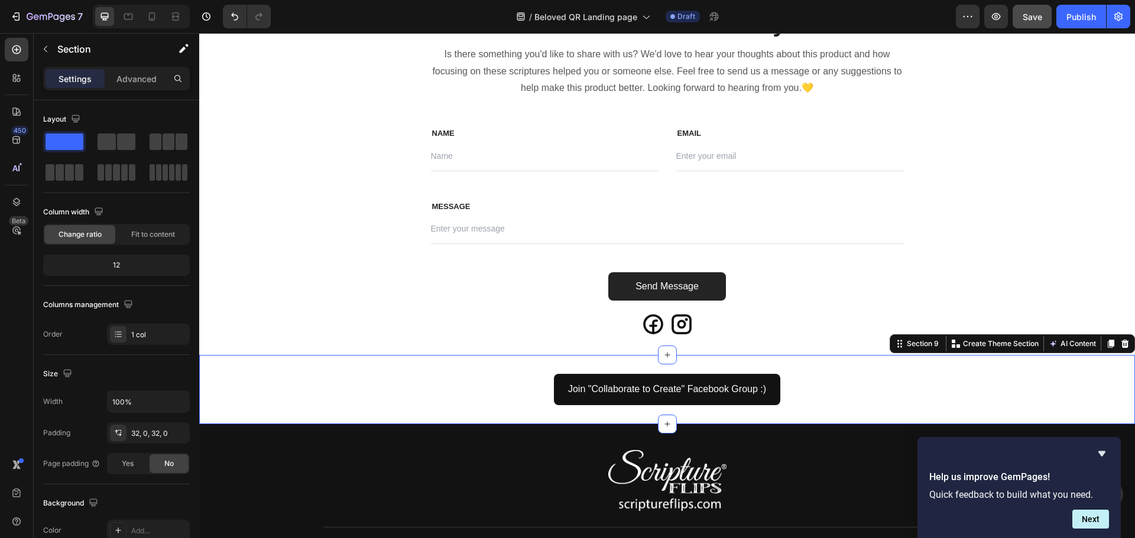
click at [656, 371] on div "Join "Collaborate to Create" Facebook Group :) Button Section 9 You can create …" at bounding box center [666, 389] width 935 height 69
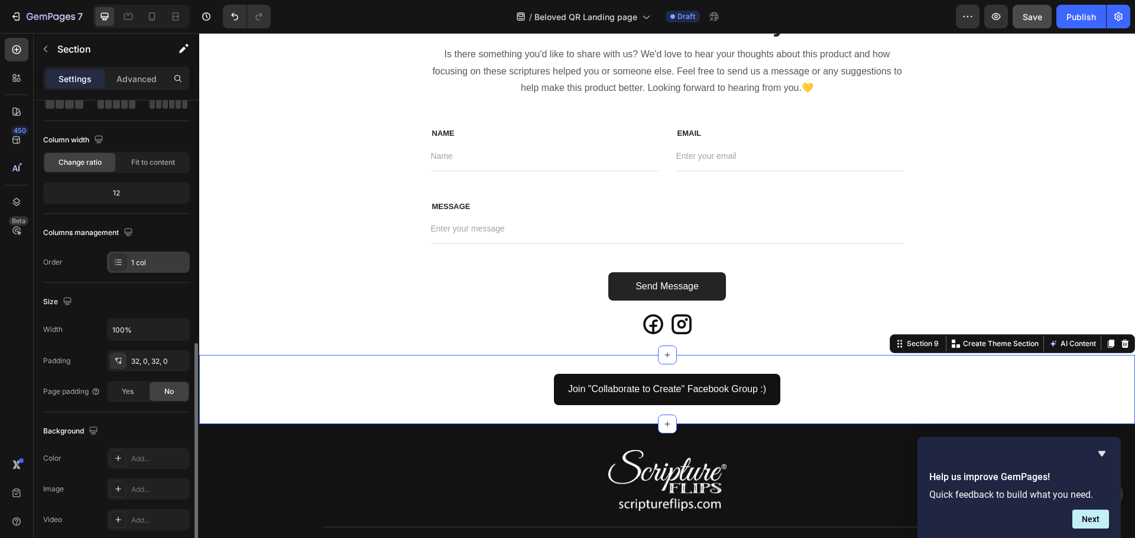
scroll to position [190, 0]
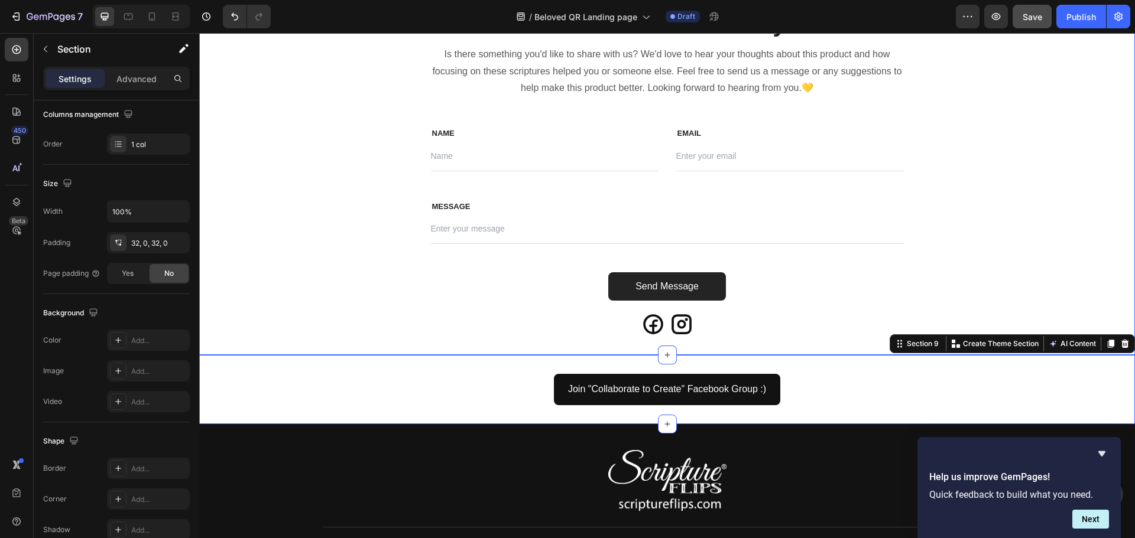
click at [286, 319] on div "We'd love to hear from you. Heading Is there something you'd like to share with…" at bounding box center [666, 172] width 935 height 330
click at [471, 365] on div "Join "Collaborate to Create" Facebook Group :) Button Section 9" at bounding box center [666, 389] width 935 height 69
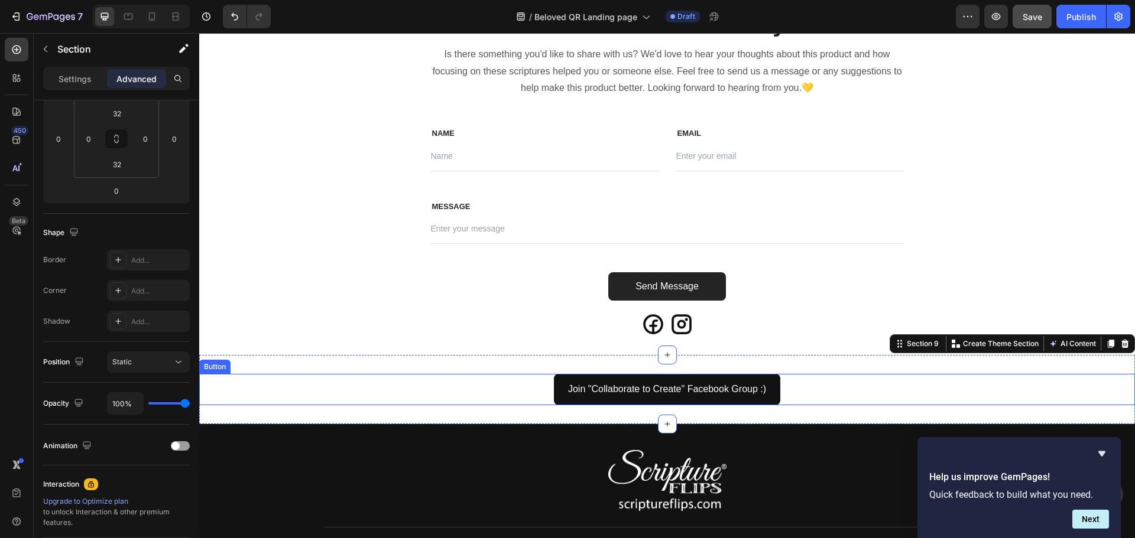
click at [459, 389] on div "Join "Collaborate to Create" Facebook Group :) Button" at bounding box center [666, 389] width 935 height 31
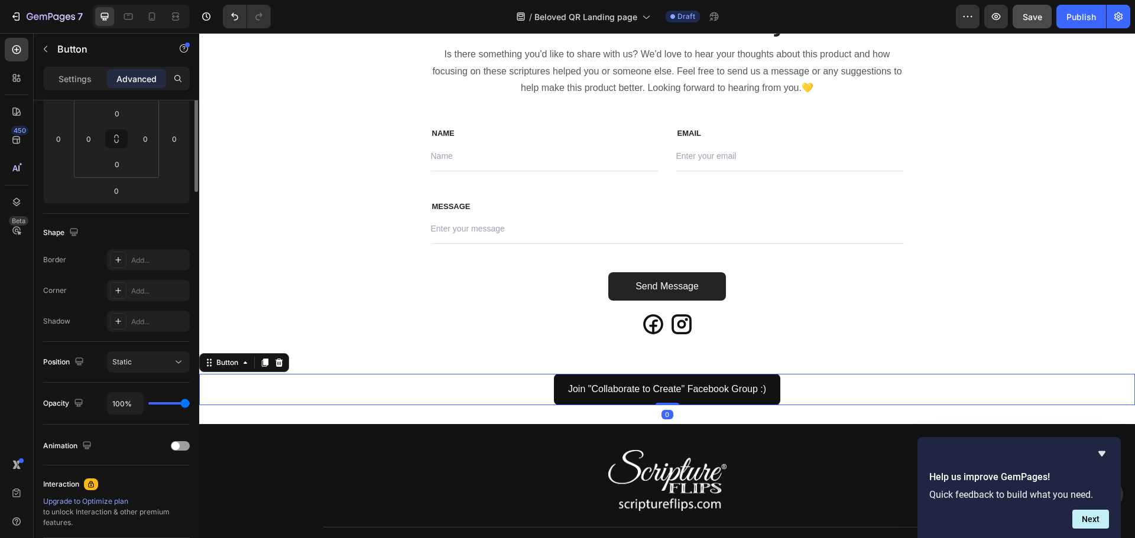
scroll to position [0, 0]
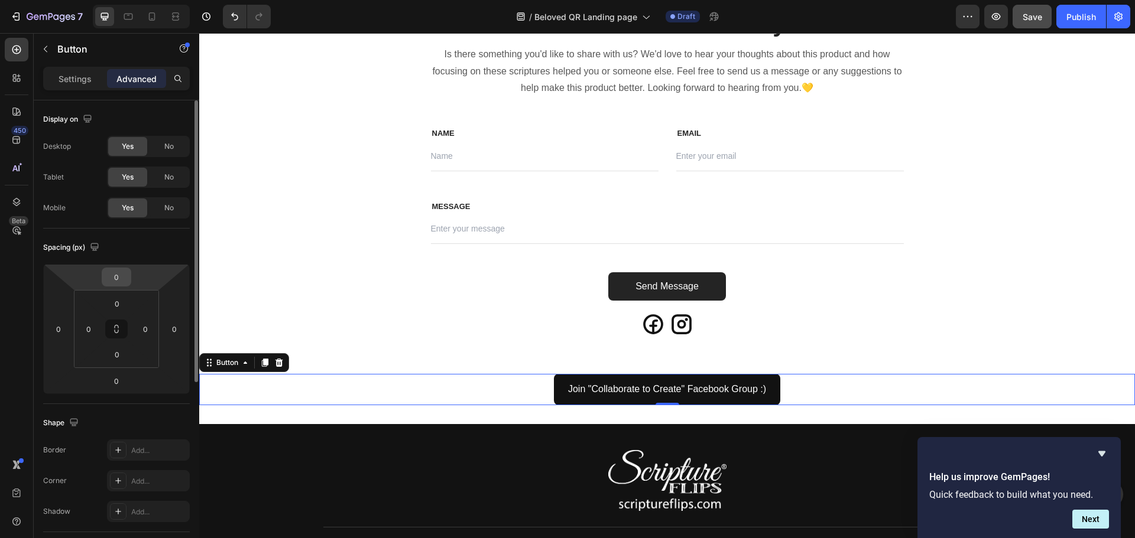
click at [118, 279] on input "0" at bounding box center [117, 277] width 24 height 18
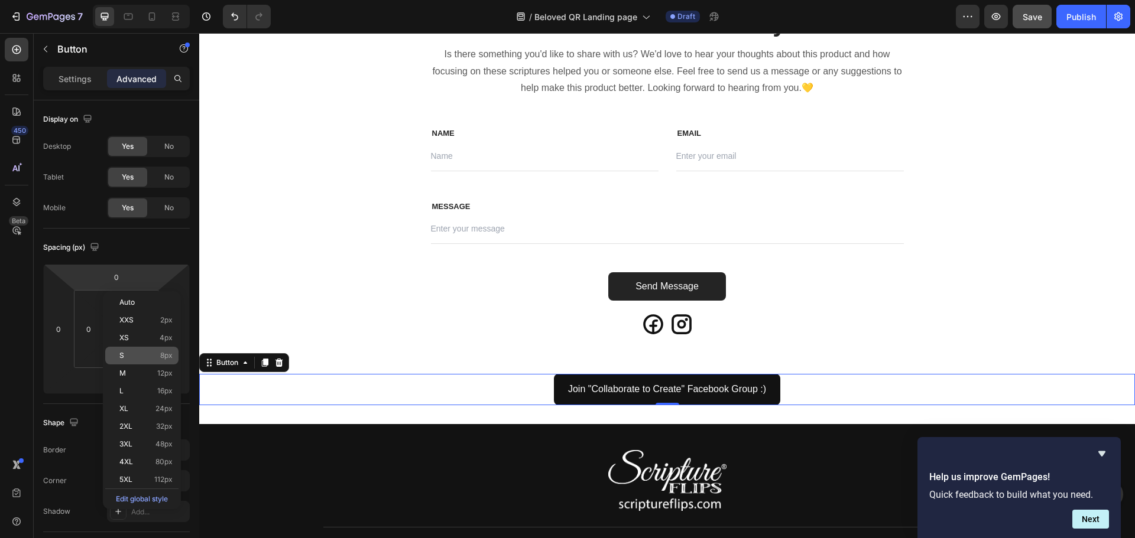
click at [119, 356] on div "S 8px" at bounding box center [141, 356] width 73 height 18
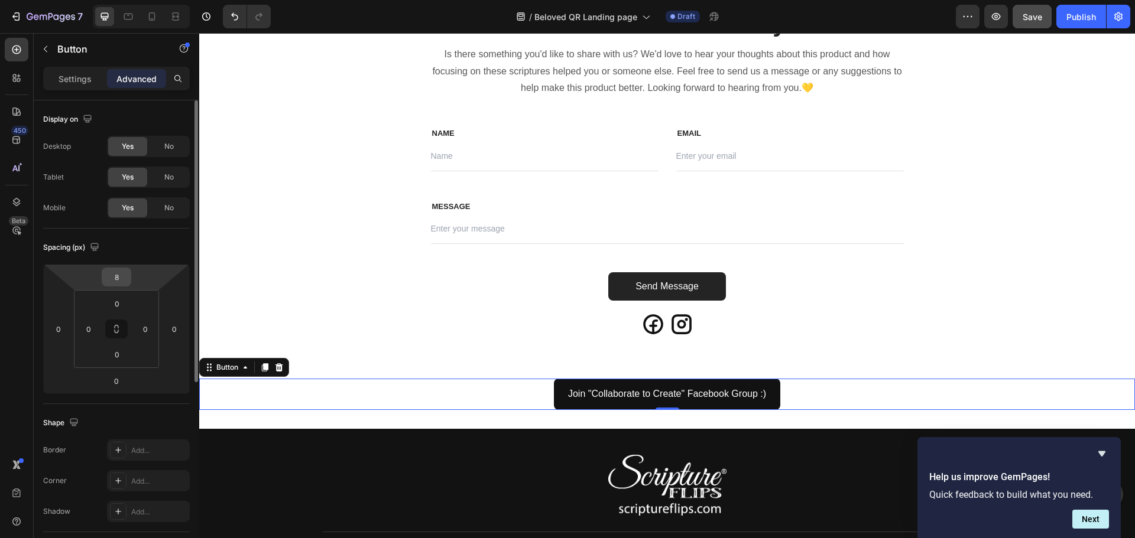
click at [118, 278] on input "8" at bounding box center [117, 277] width 24 height 18
click at [119, 275] on input "8" at bounding box center [117, 277] width 24 height 18
click at [114, 278] on input "8" at bounding box center [117, 277] width 24 height 18
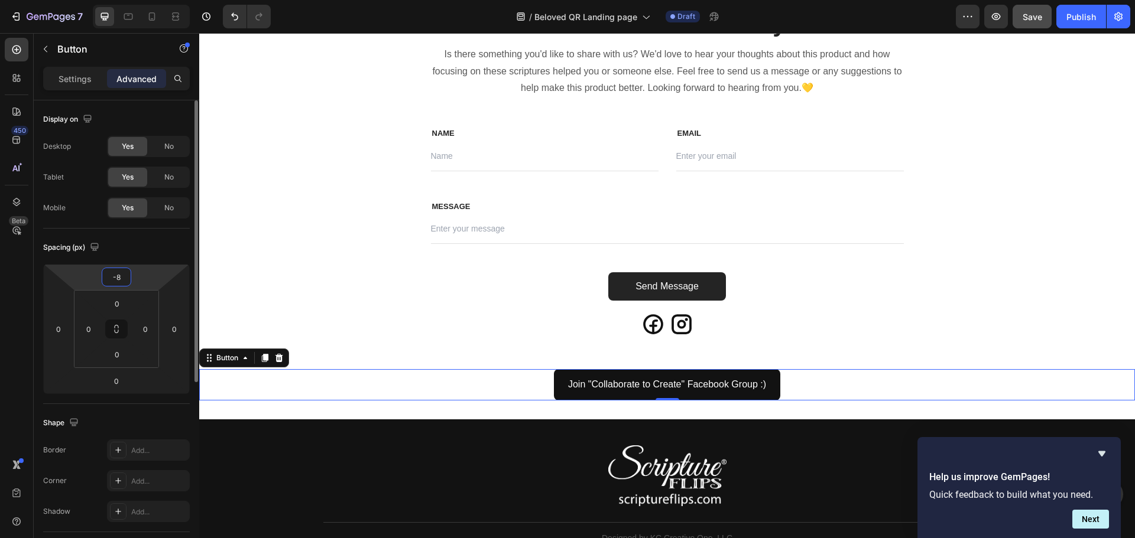
type input "-8"
click at [132, 0] on html "7 Version history / Beloved QR Landing page Draft Preview Publish 450 Beta Sect…" at bounding box center [567, 0] width 1135 height 0
click at [125, 275] on input "-8" at bounding box center [117, 277] width 24 height 18
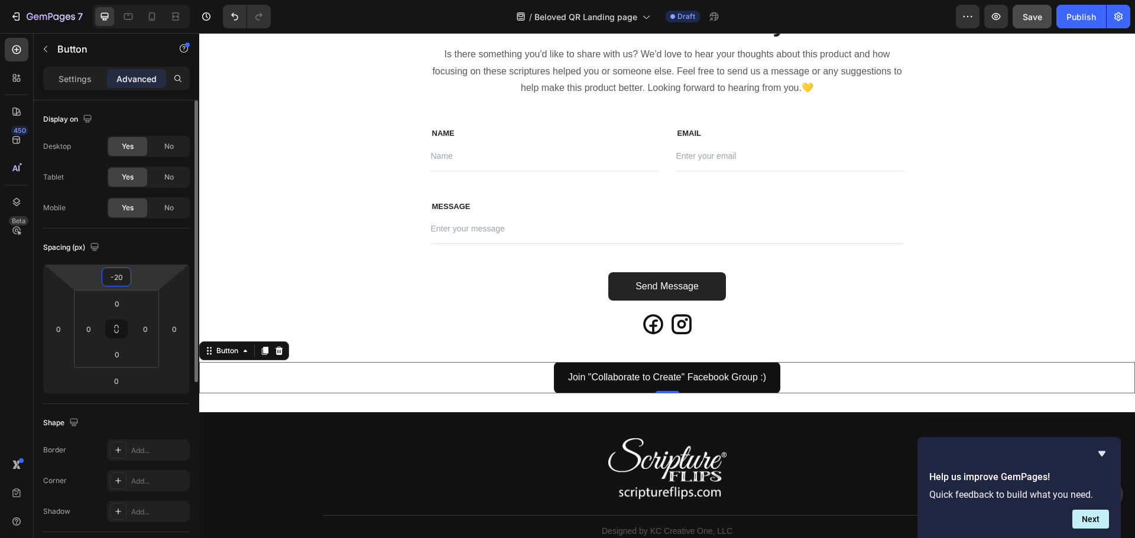
click at [124, 276] on input "-20" at bounding box center [117, 277] width 24 height 18
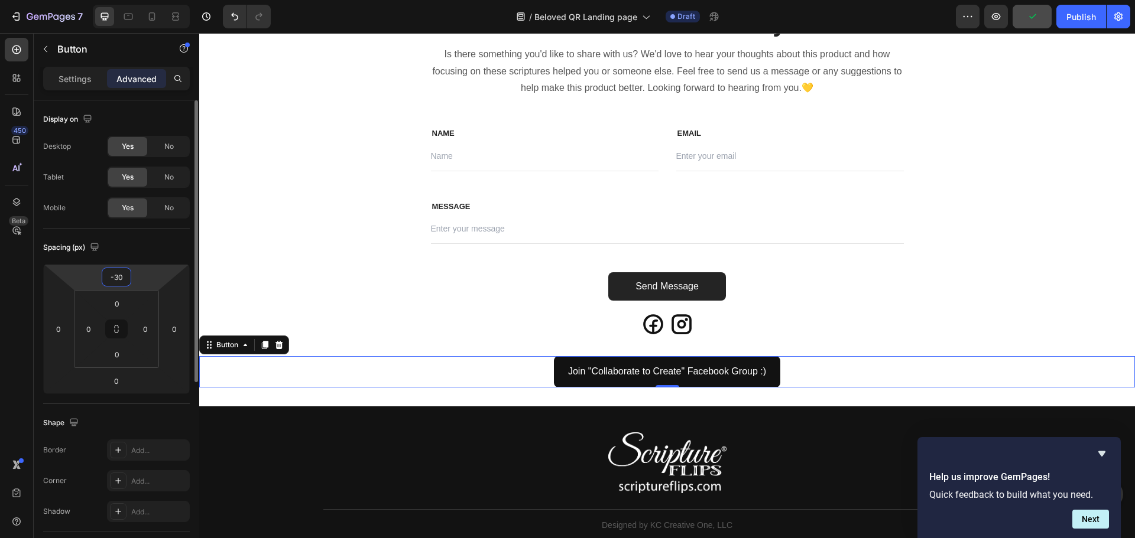
click at [124, 276] on input "-30" at bounding box center [117, 277] width 24 height 18
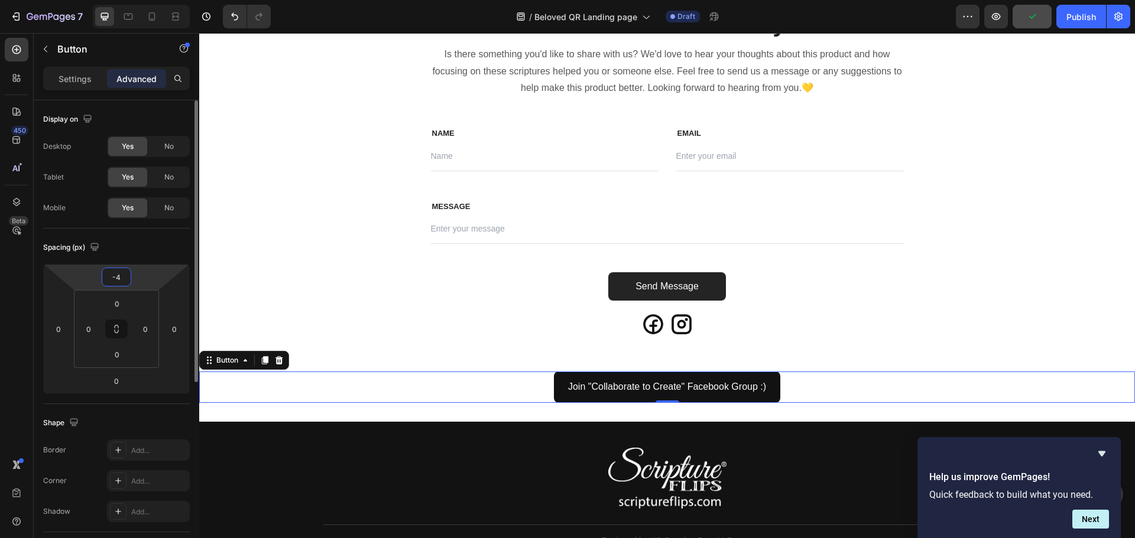
type input "-40"
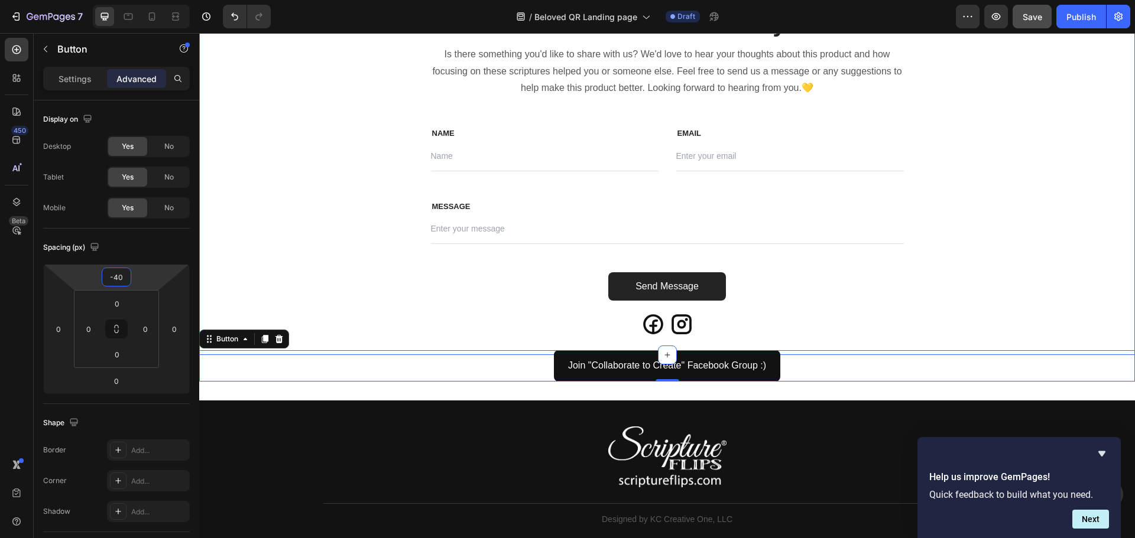
click at [243, 297] on div "We'd love to hear from you. Heading Is there something you'd like to share with…" at bounding box center [666, 172] width 935 height 330
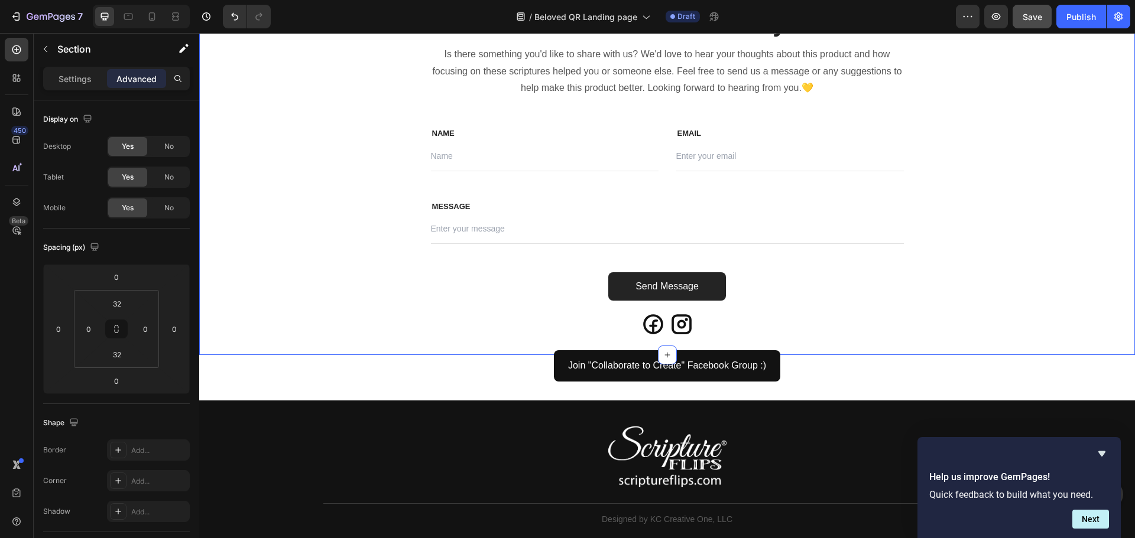
click at [265, 321] on div "We'd love to hear from you. Heading Is there something you'd like to share with…" at bounding box center [666, 172] width 935 height 330
click at [993, 21] on icon "button" at bounding box center [996, 17] width 12 height 12
click at [129, 18] on icon at bounding box center [128, 17] width 12 height 12
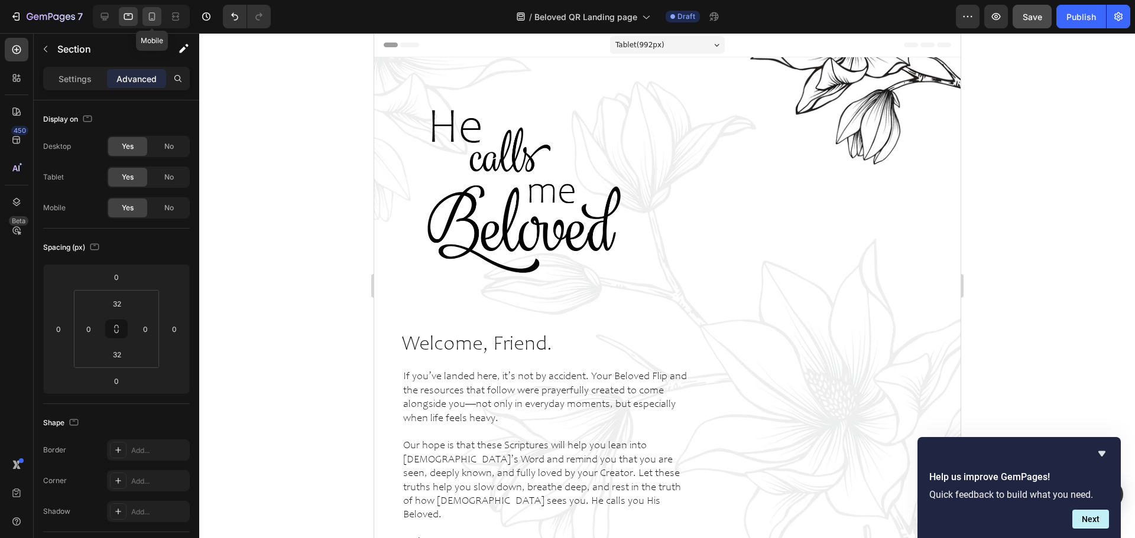
click at [148, 12] on icon at bounding box center [152, 17] width 12 height 12
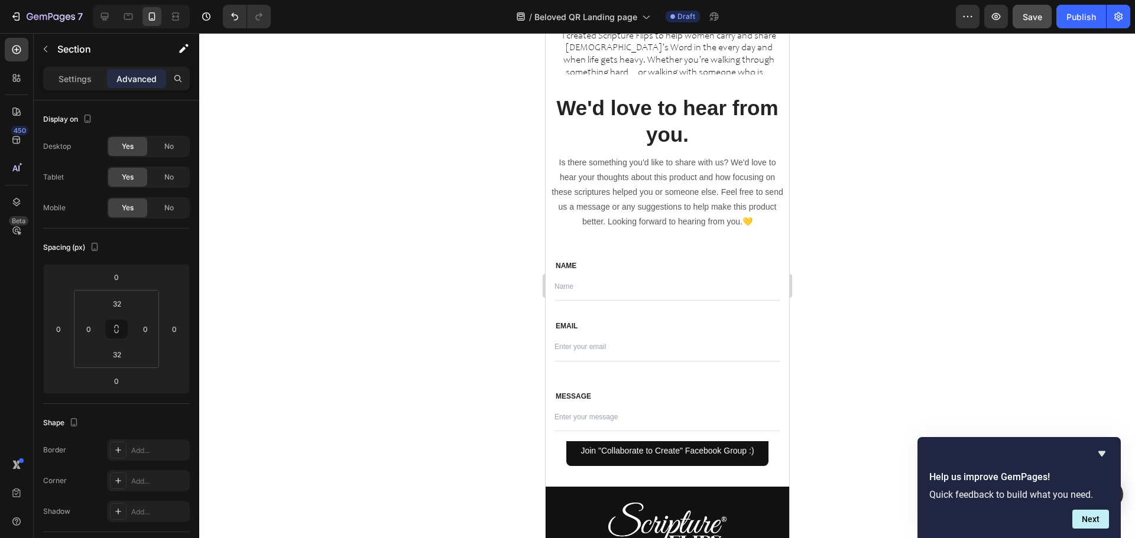
scroll to position [2771, 0]
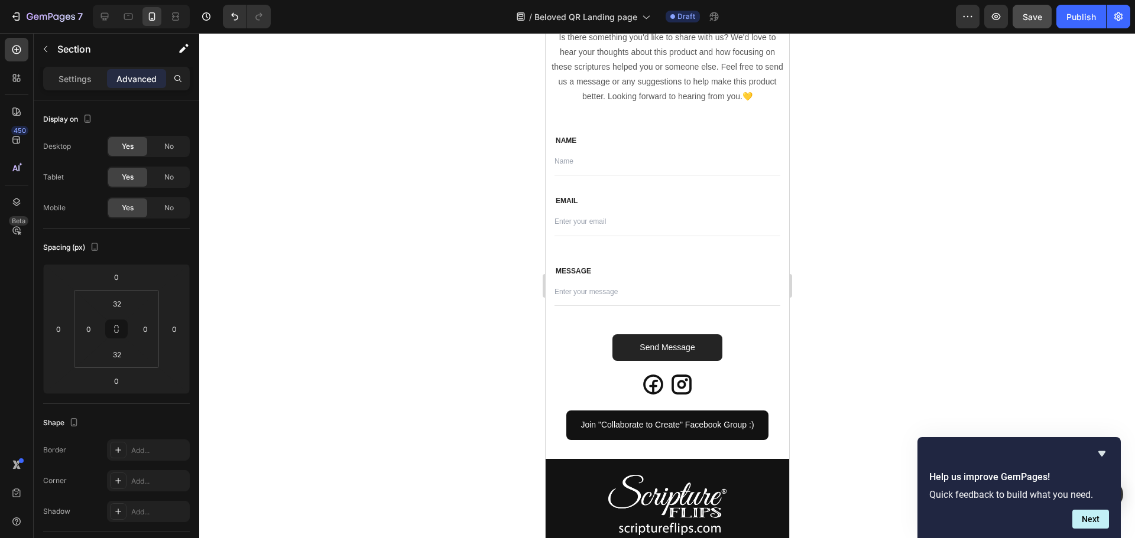
click at [1130, 54] on div at bounding box center [666, 285] width 935 height 505
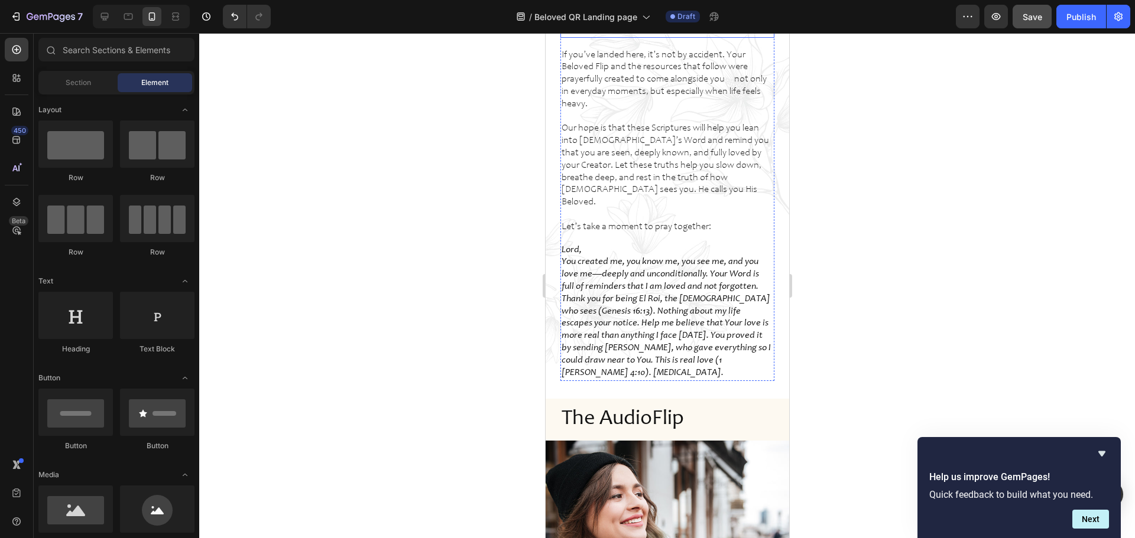
scroll to position [236, 0]
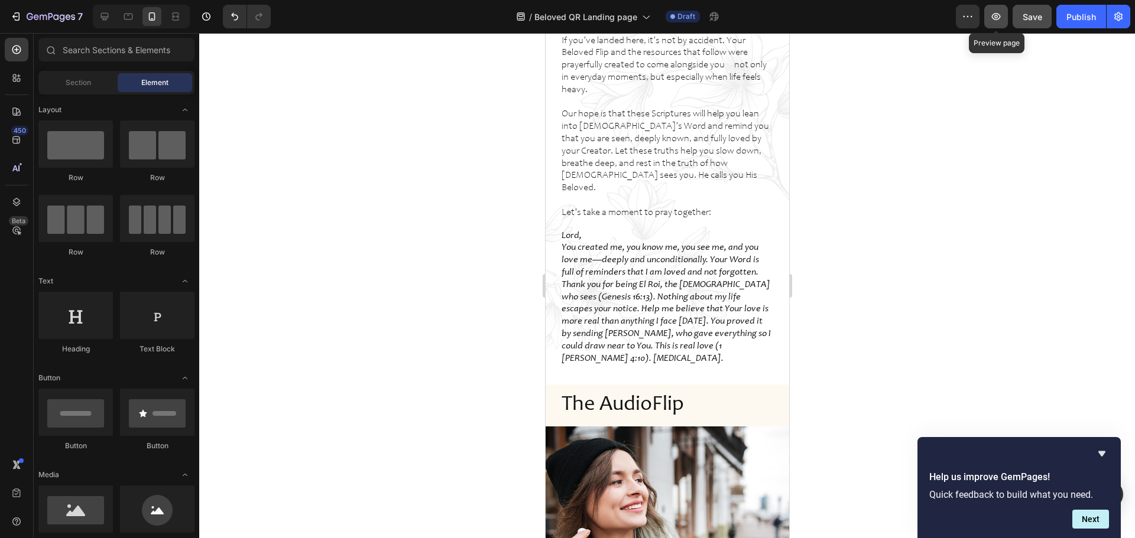
click at [996, 16] on icon "button" at bounding box center [996, 17] width 12 height 12
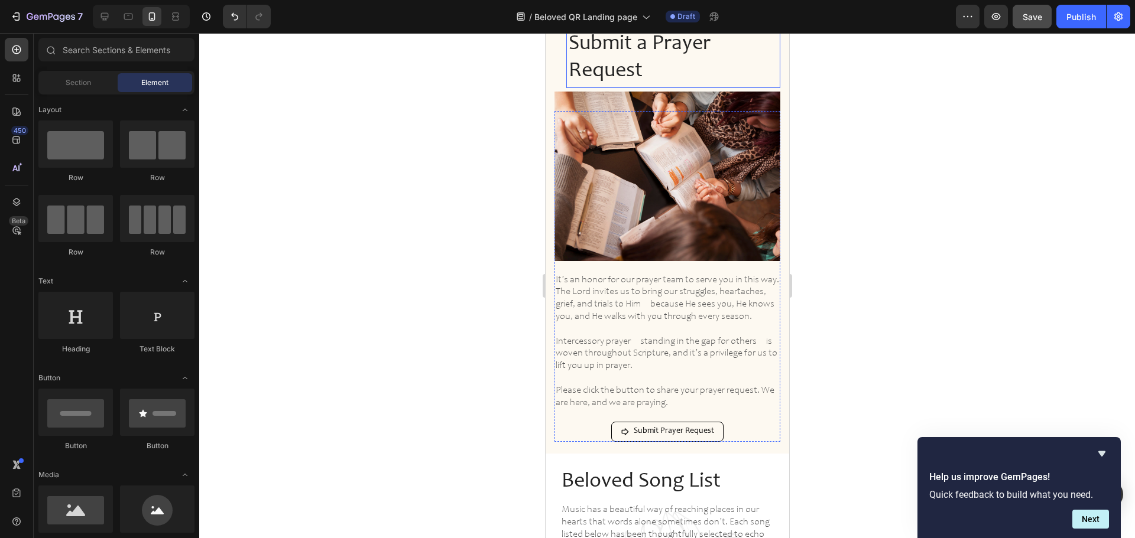
scroll to position [1477, 0]
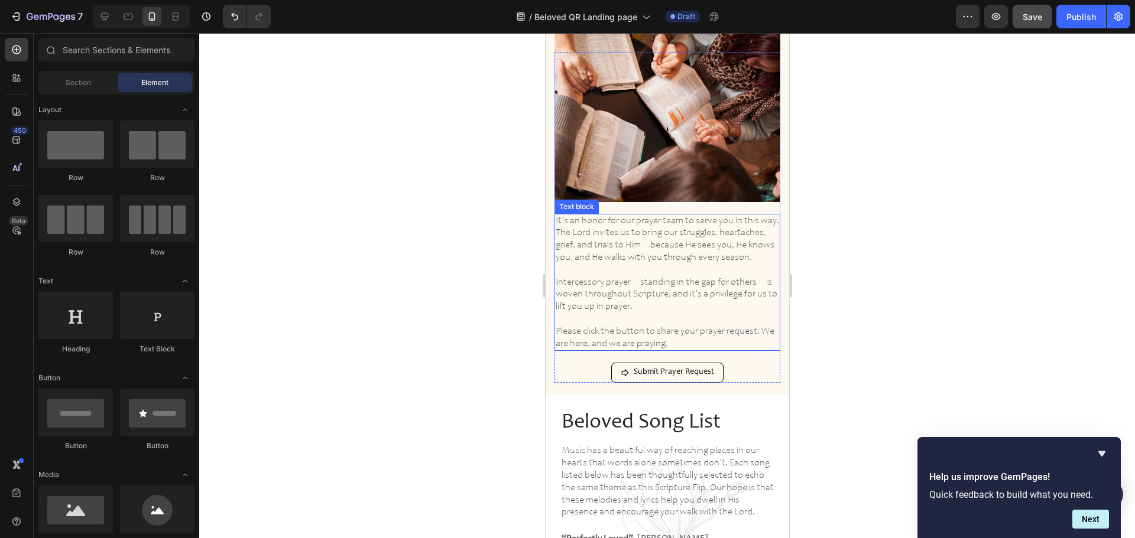
click at [635, 257] on p "It’s an honor for our prayer team to serve you in this way. The Lord invites us…" at bounding box center [666, 239] width 223 height 49
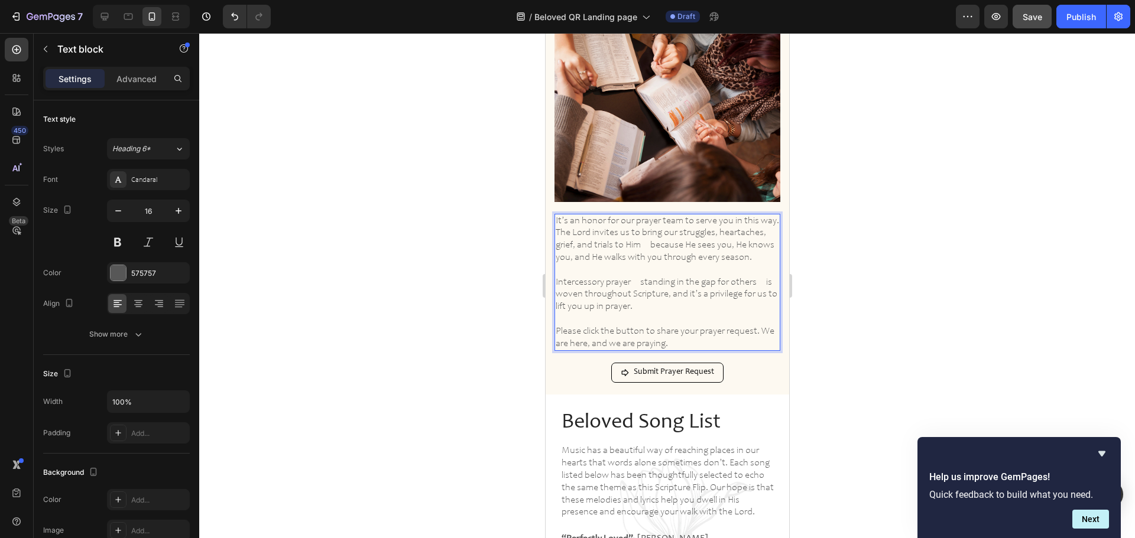
click at [613, 252] on p "It’s an honor for our prayer team to serve you in this way. The Lord invites us…" at bounding box center [666, 239] width 223 height 49
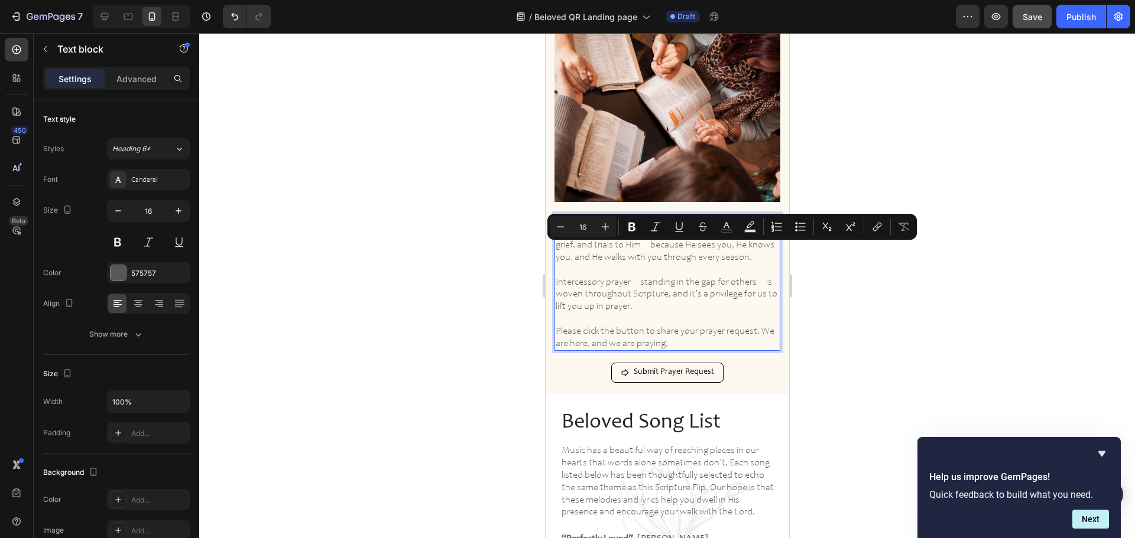
click at [570, 254] on p "It’s an honor for our prayer team to serve you in this way. The Lord invites us…" at bounding box center [666, 239] width 223 height 49
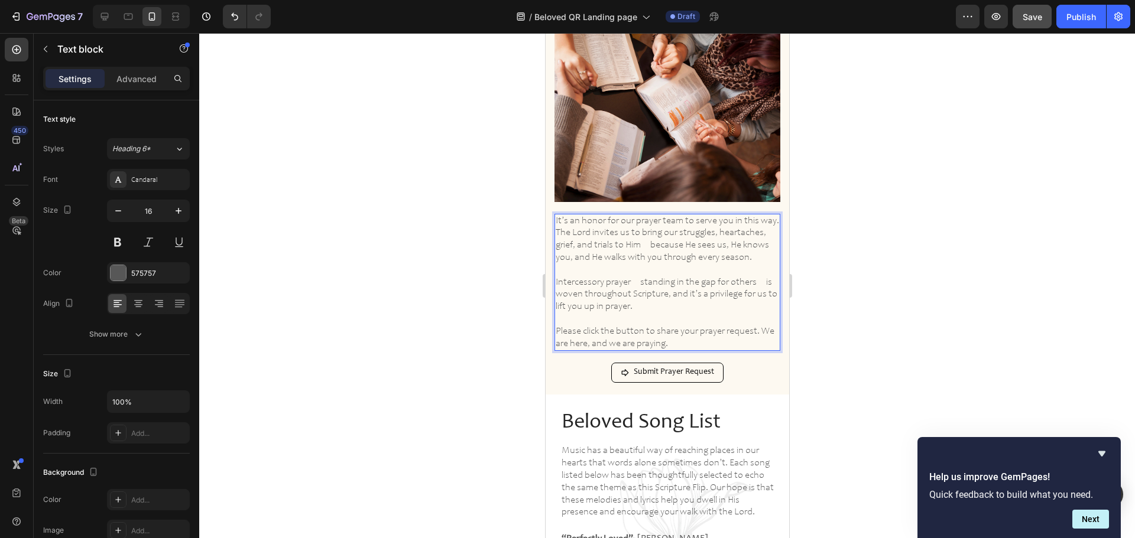
click at [623, 254] on p "It’s an honor for our prayer team to serve you in this way. The Lord invites us…" at bounding box center [666, 239] width 223 height 49
click at [709, 254] on p "It’s an honor for our prayer team to serve you in this way. The Lord invites us…" at bounding box center [666, 239] width 223 height 49
click at [1035, 18] on span "Save" at bounding box center [1032, 17] width 20 height 10
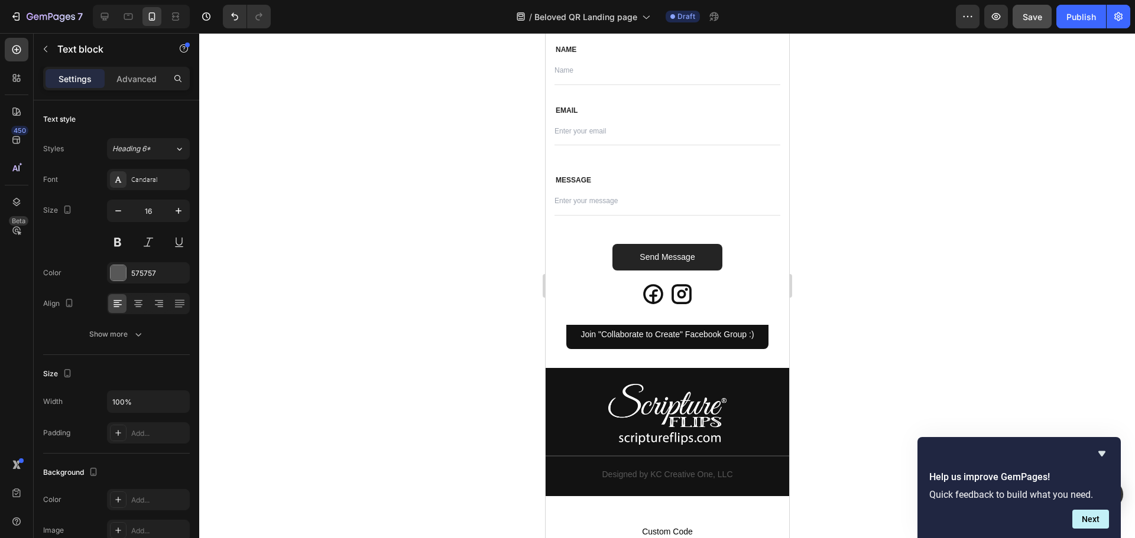
scroll to position [3487, 0]
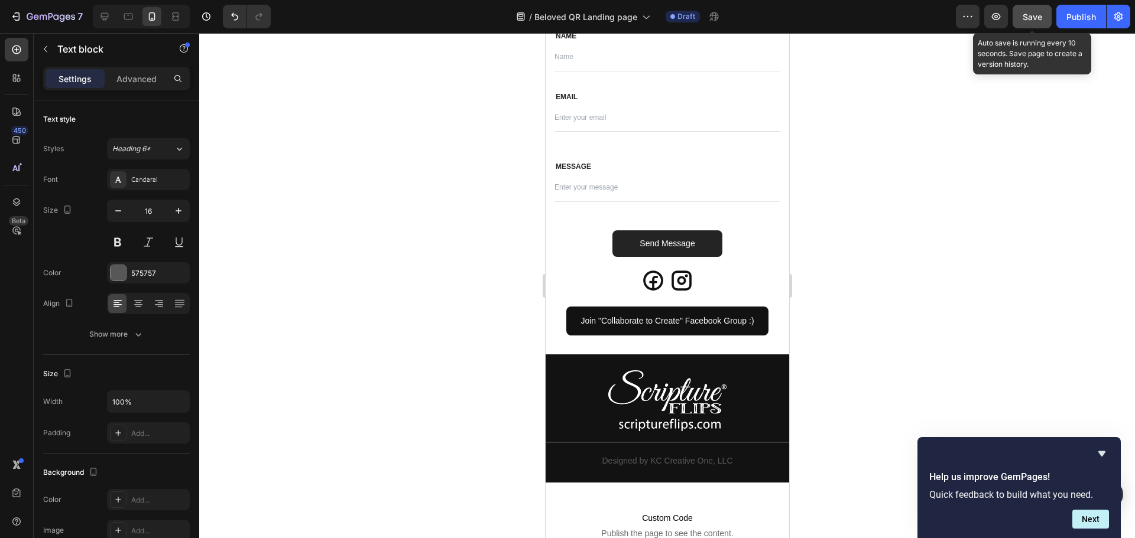
click at [1031, 14] on span "Save" at bounding box center [1032, 17] width 20 height 10
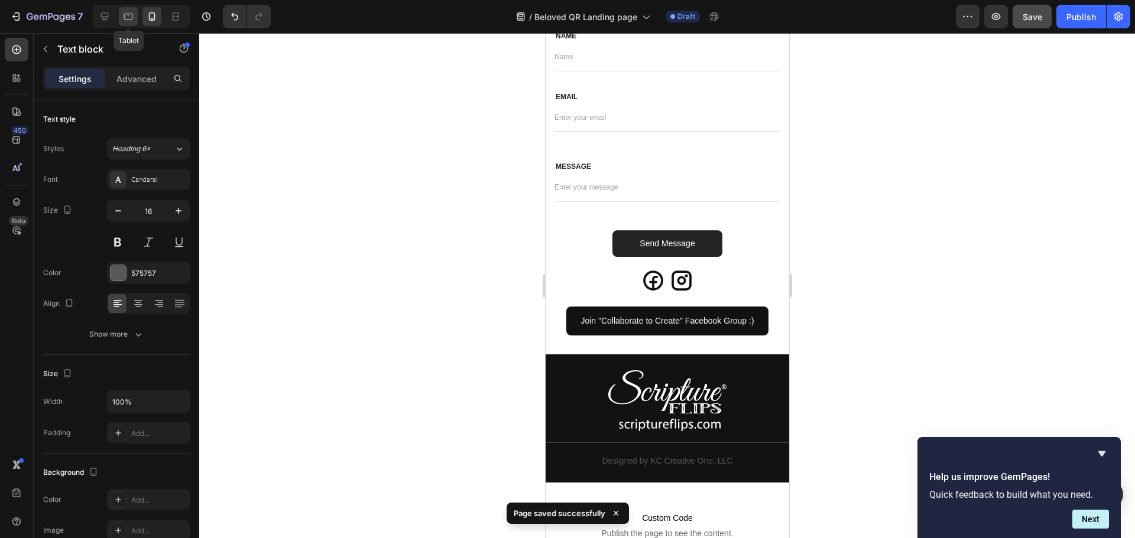
click at [121, 15] on div at bounding box center [128, 16] width 19 height 19
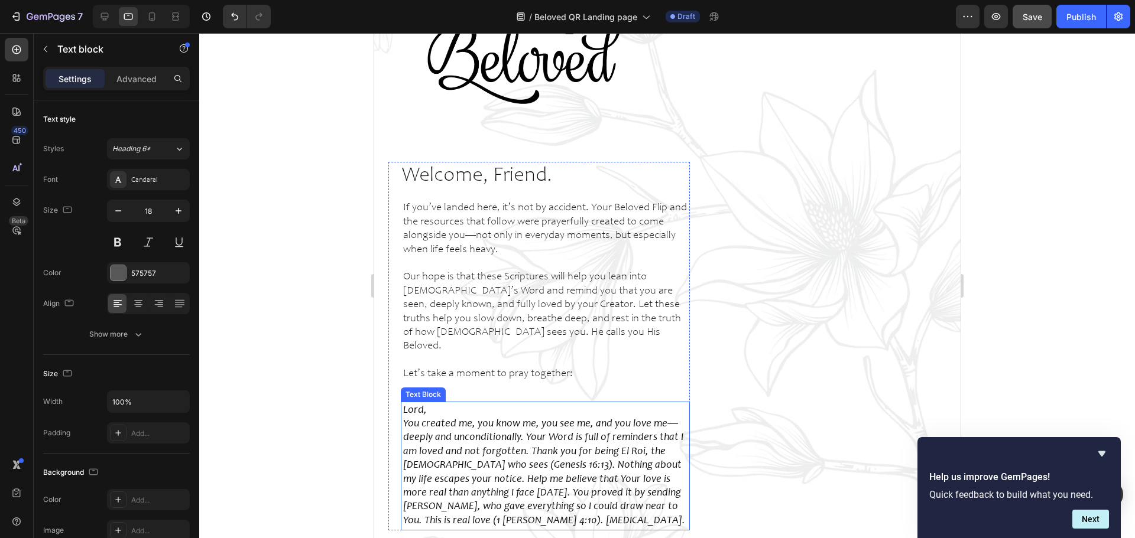
scroll to position [163, 0]
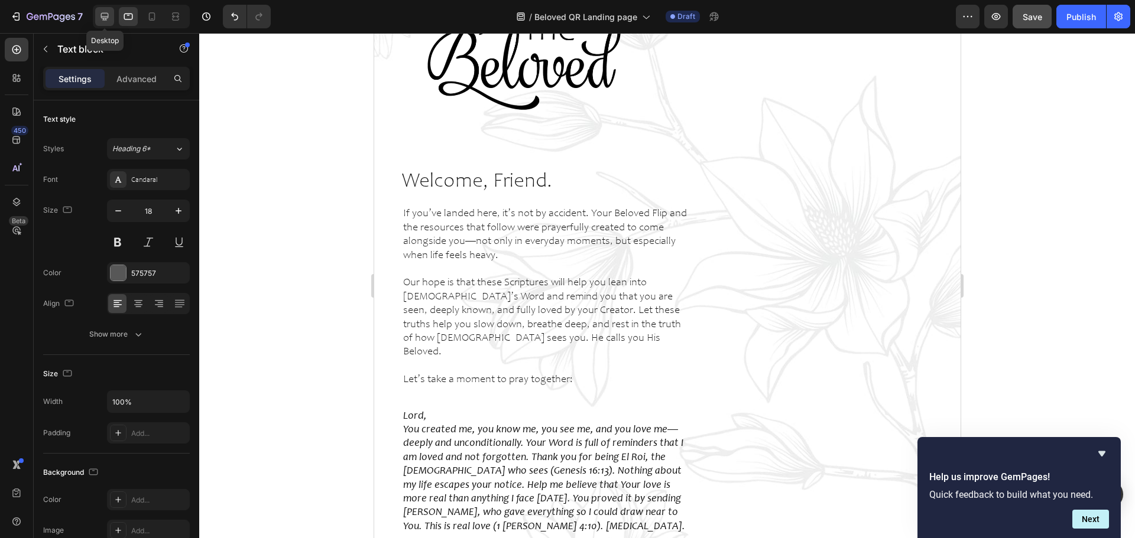
click at [105, 13] on icon at bounding box center [105, 17] width 8 height 8
type input "24"
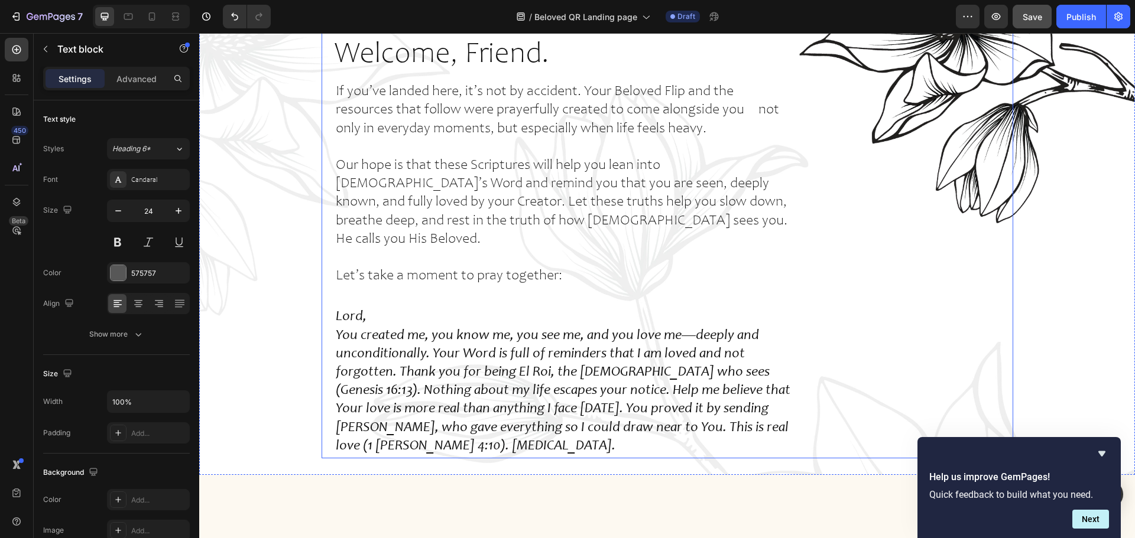
scroll to position [340, 0]
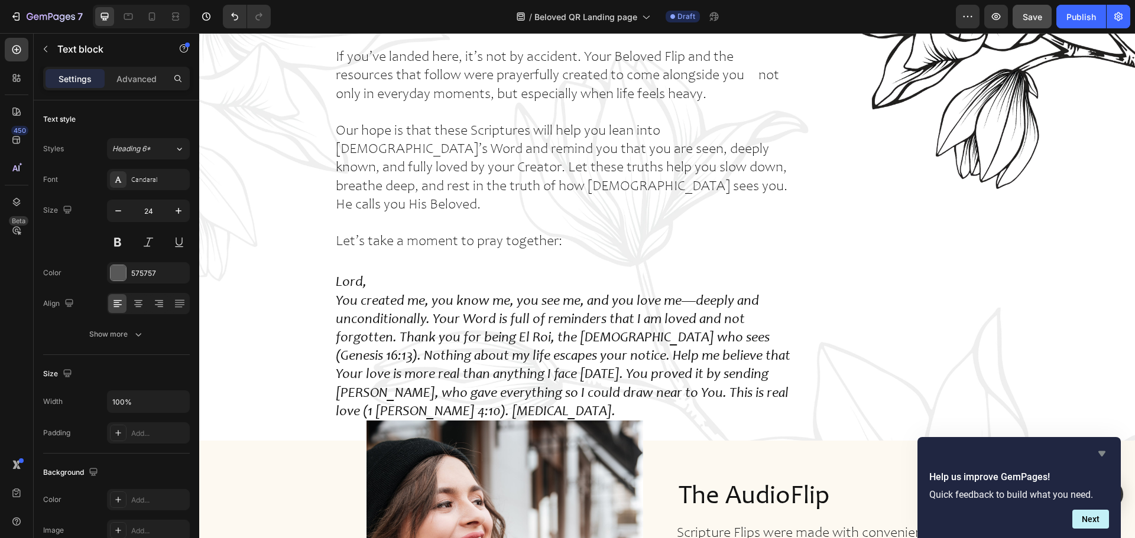
click at [1101, 451] on icon "Hide survey" at bounding box center [1101, 454] width 14 height 14
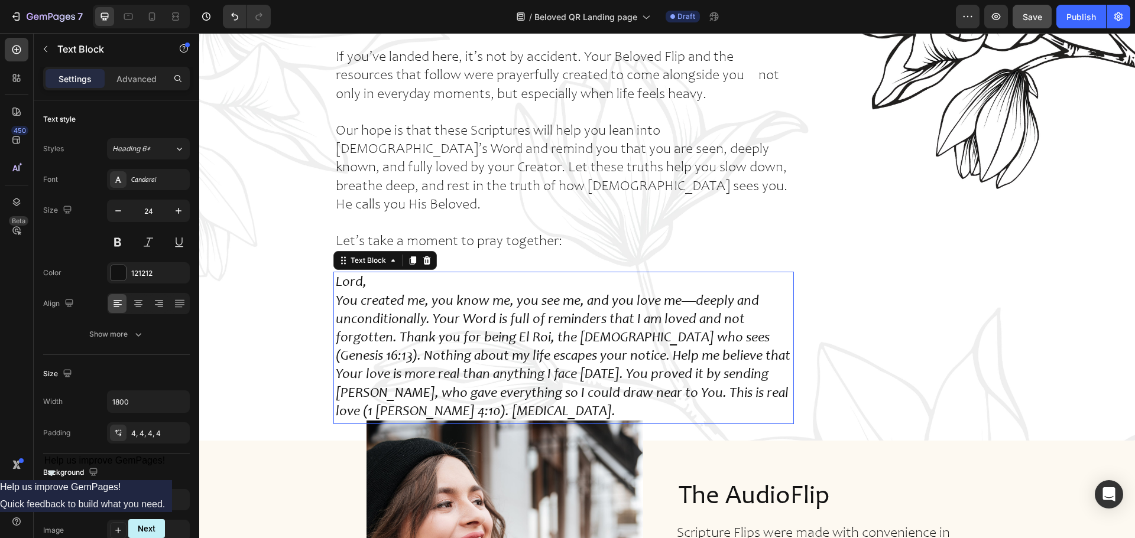
click at [667, 321] on p "Lord, You created me, you know me, you see me, and you love me—deeply and uncon…" at bounding box center [564, 348] width 456 height 148
click at [605, 158] on p "Our hope is that these Scriptures will help you lean into [DEMOGRAPHIC_DATA]’s …" at bounding box center [564, 169] width 456 height 92
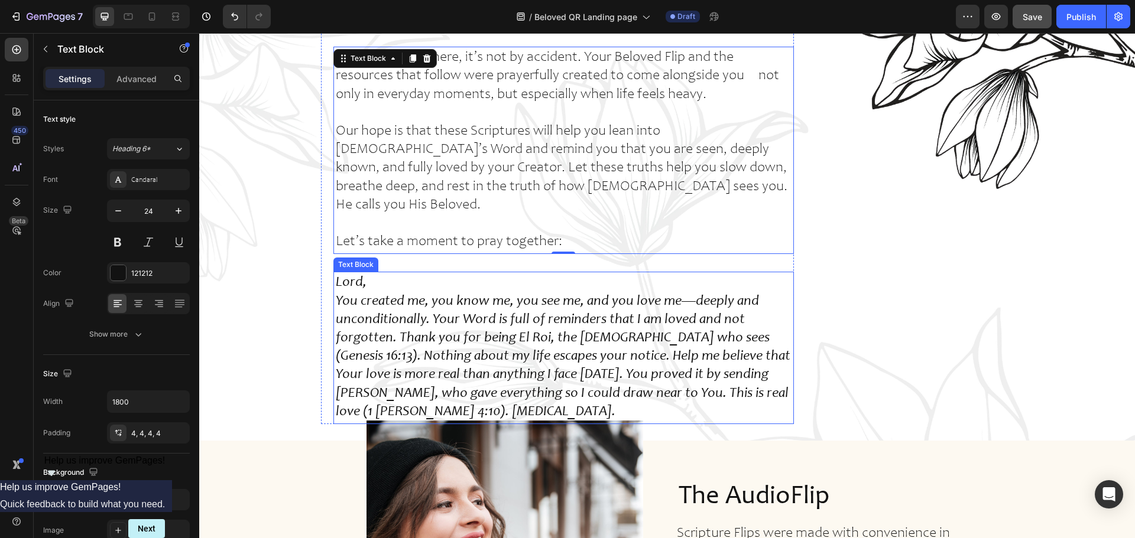
click at [577, 316] on p "Lord, You created me, you know me, you see me, and you love me—deeply and uncon…" at bounding box center [564, 348] width 456 height 148
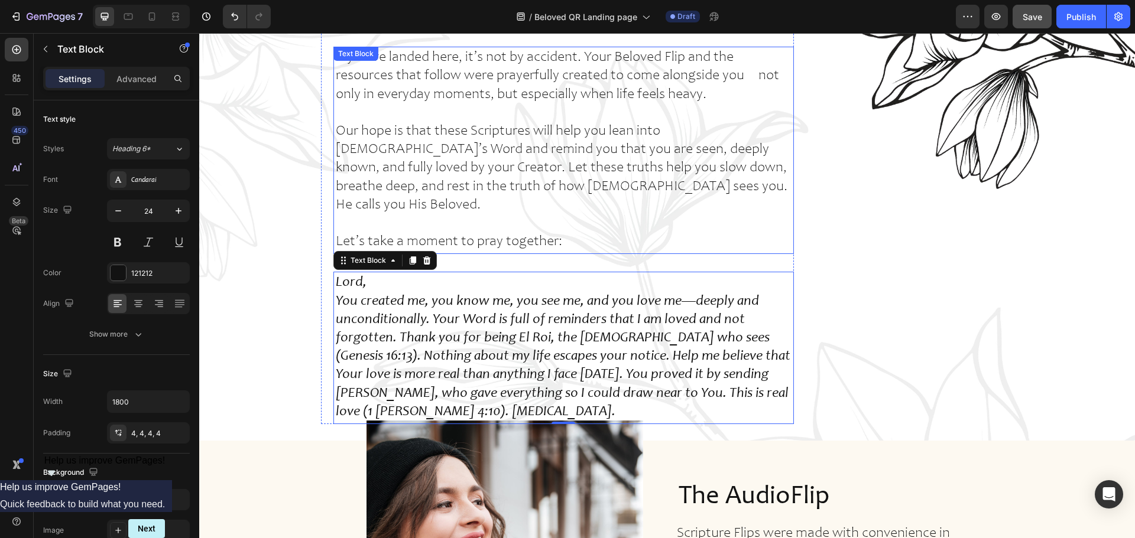
click at [560, 108] on p at bounding box center [564, 114] width 456 height 18
click at [534, 295] on p "Lord, You created me, you know me, you see me, and you love me—deeply and uncon…" at bounding box center [564, 348] width 456 height 148
click at [546, 147] on p "Our hope is that these Scriptures will help you lean into [DEMOGRAPHIC_DATA]’s …" at bounding box center [564, 169] width 456 height 92
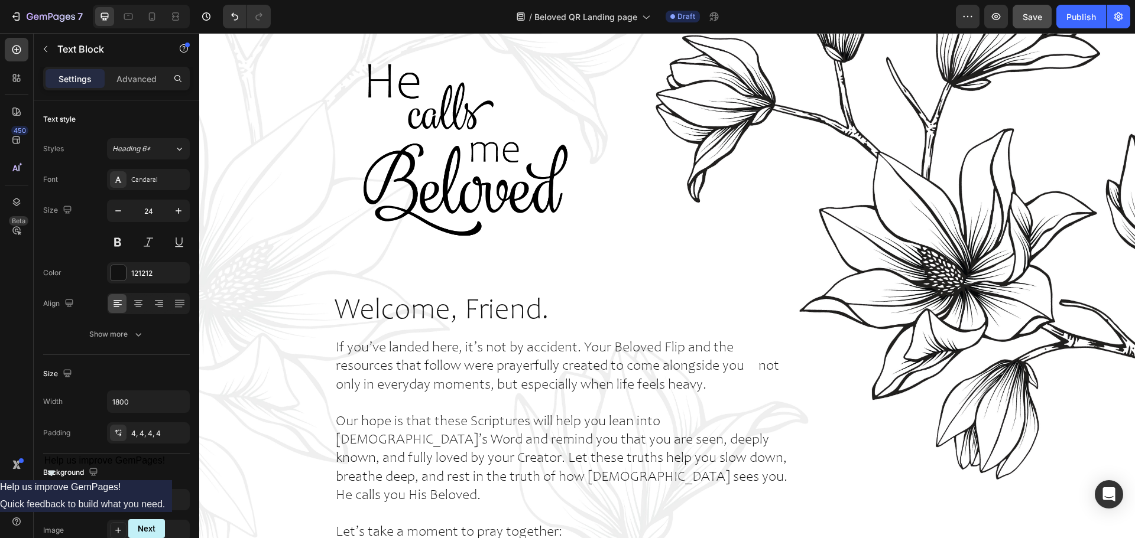
scroll to position [0, 0]
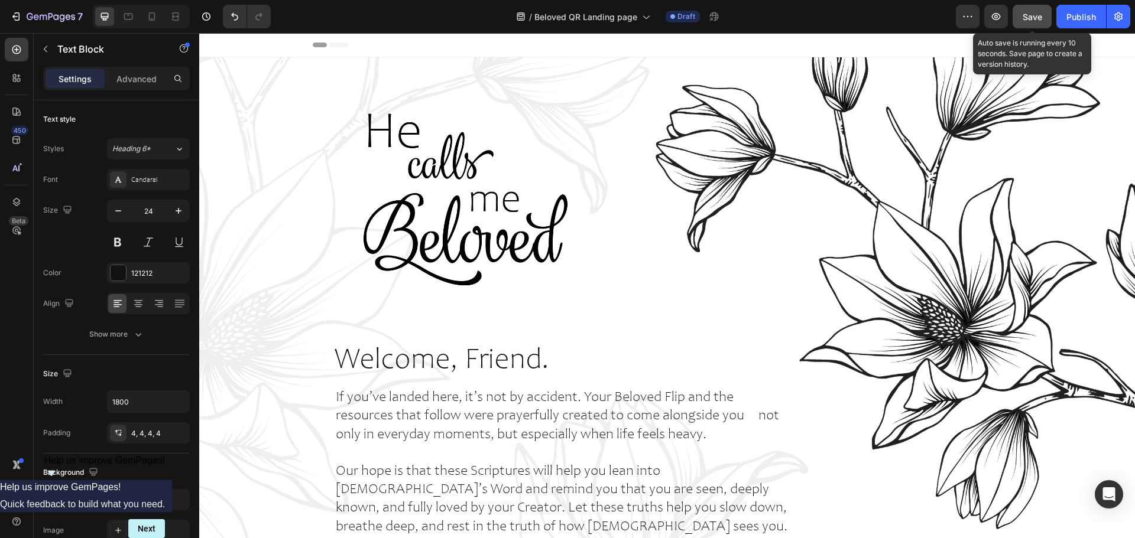
click at [1034, 18] on span "Save" at bounding box center [1032, 17] width 20 height 10
